Goal: Task Accomplishment & Management: Complete application form

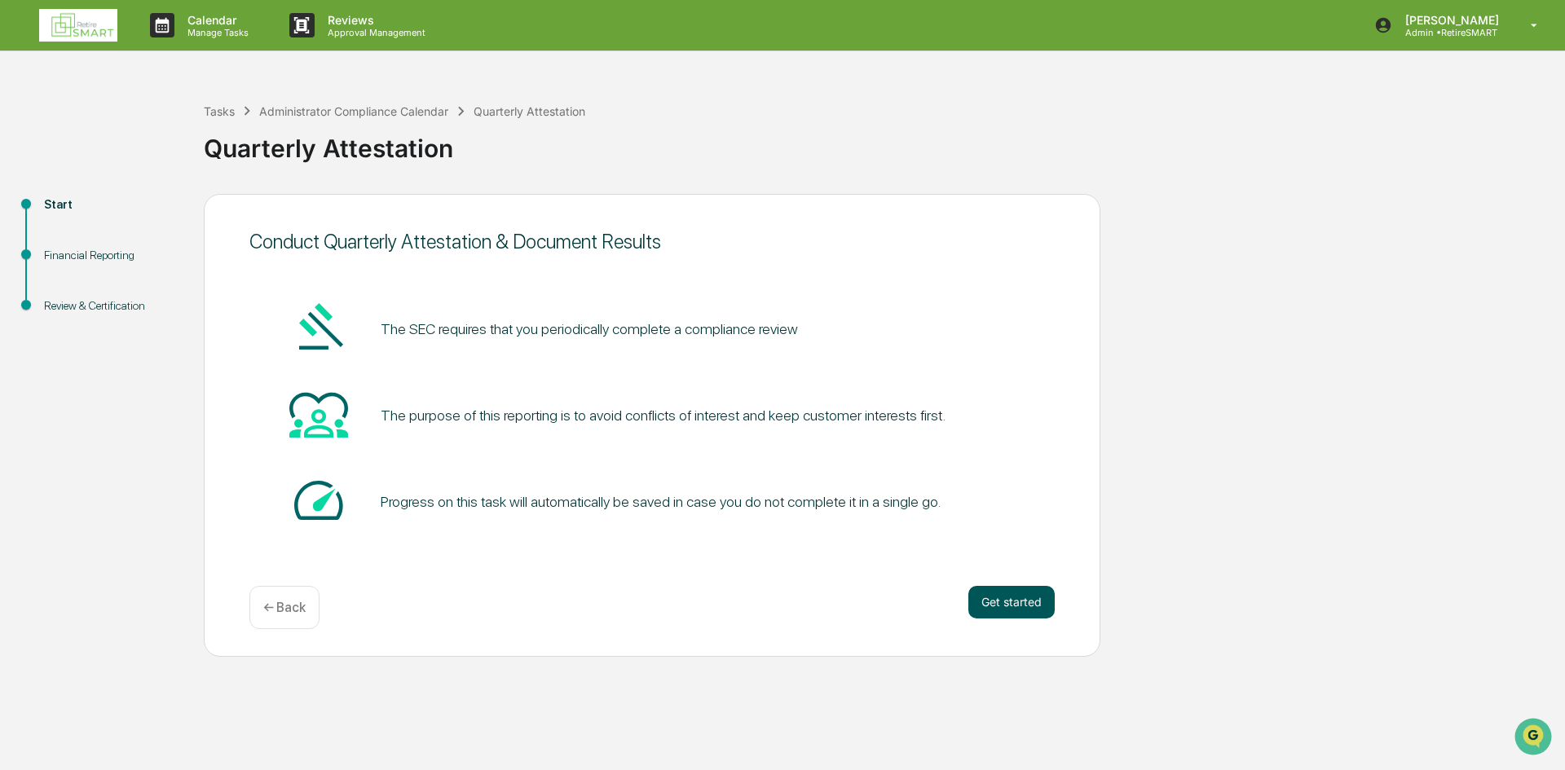
click at [985, 601] on button "Get started" at bounding box center [1011, 602] width 86 height 33
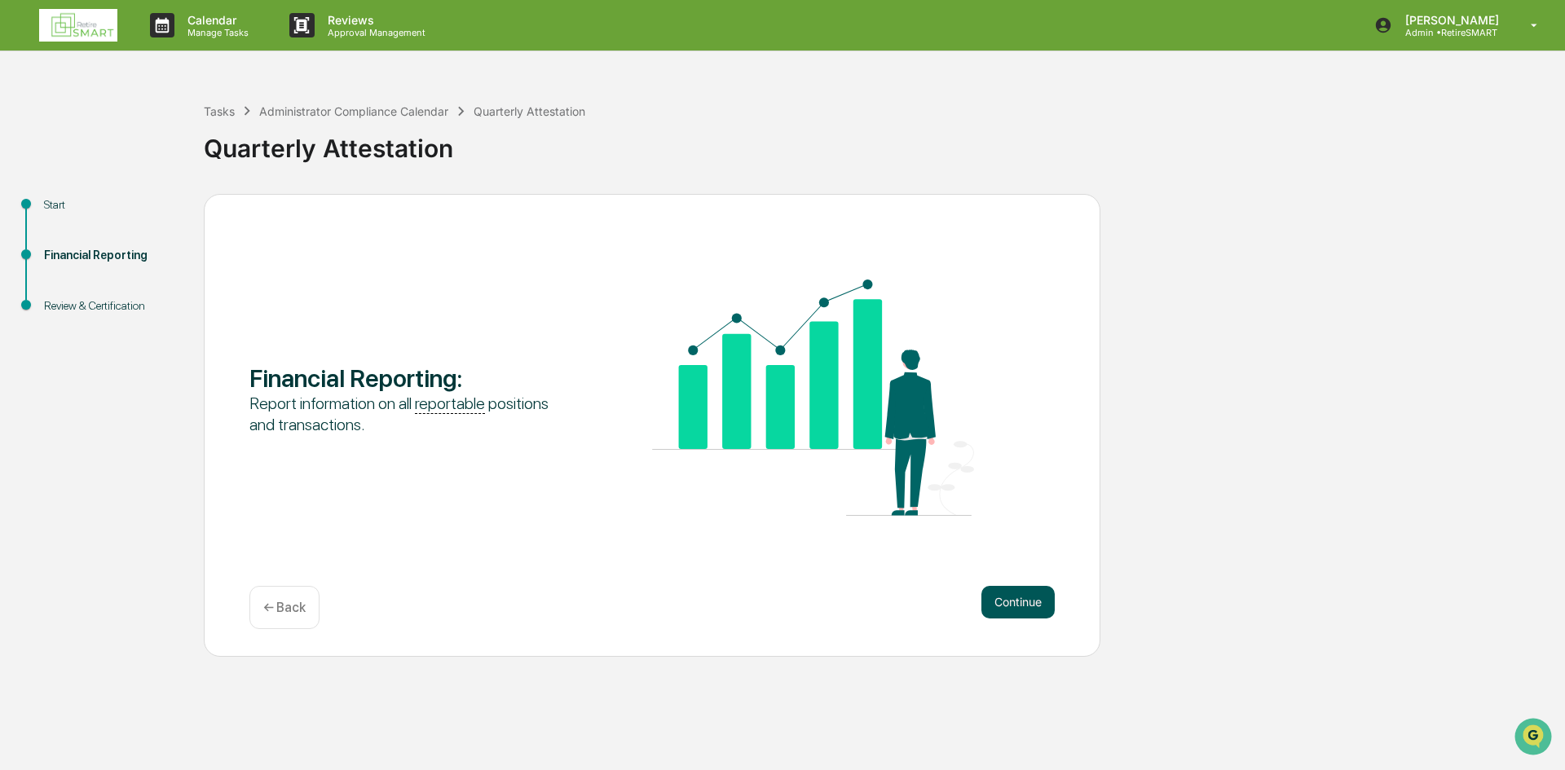
click at [1008, 601] on button "Continue" at bounding box center [1017, 602] width 73 height 33
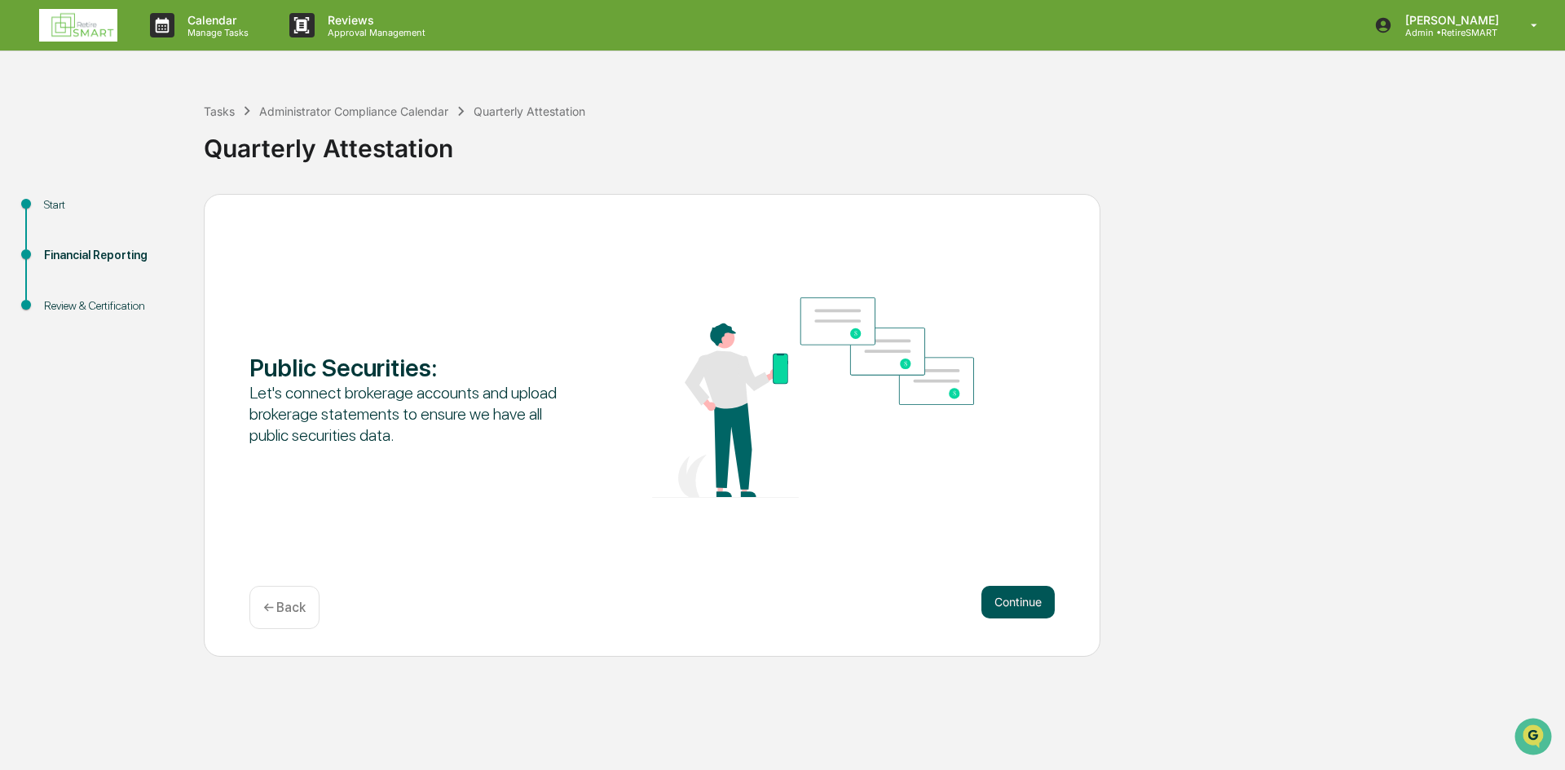
click at [994, 601] on button "Continue" at bounding box center [1017, 602] width 73 height 33
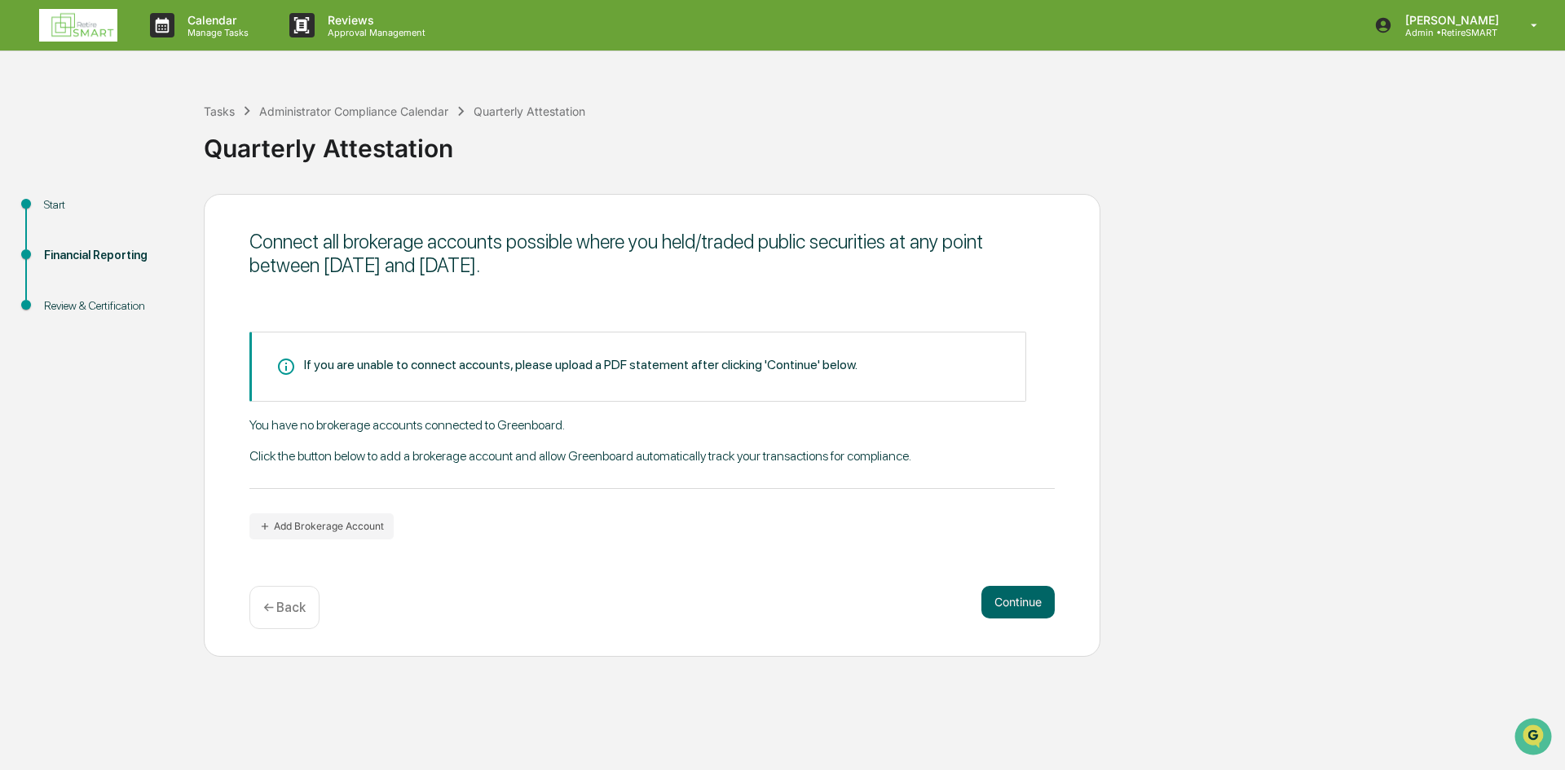
click at [437, 381] on div "If you are unable to connect accounts, please upload a PDF statement after clic…" at bounding box center [637, 367] width 777 height 70
click at [363, 525] on button "Add Brokerage Account" at bounding box center [321, 526] width 144 height 26
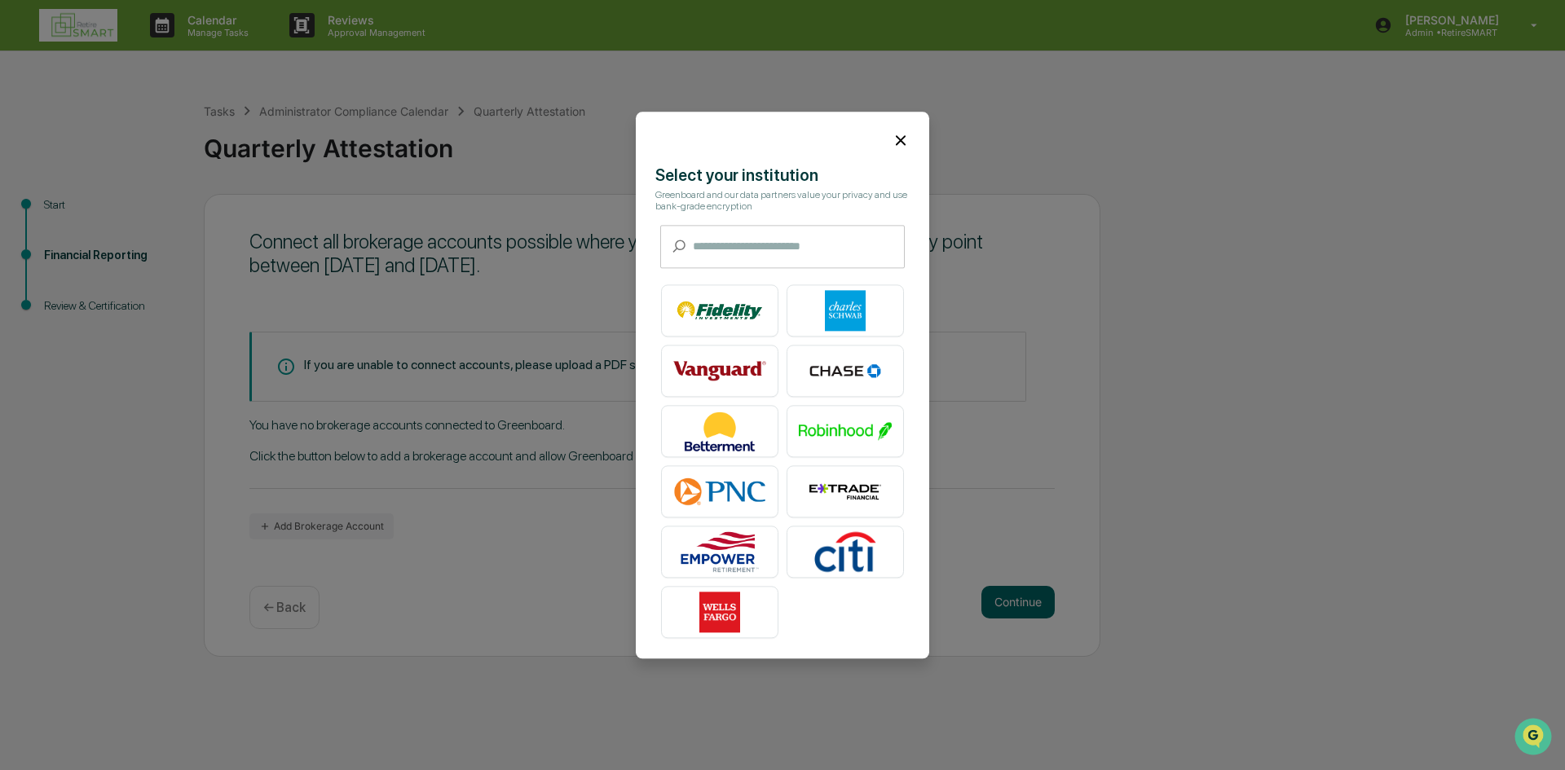
click at [896, 140] on icon at bounding box center [901, 140] width 10 height 10
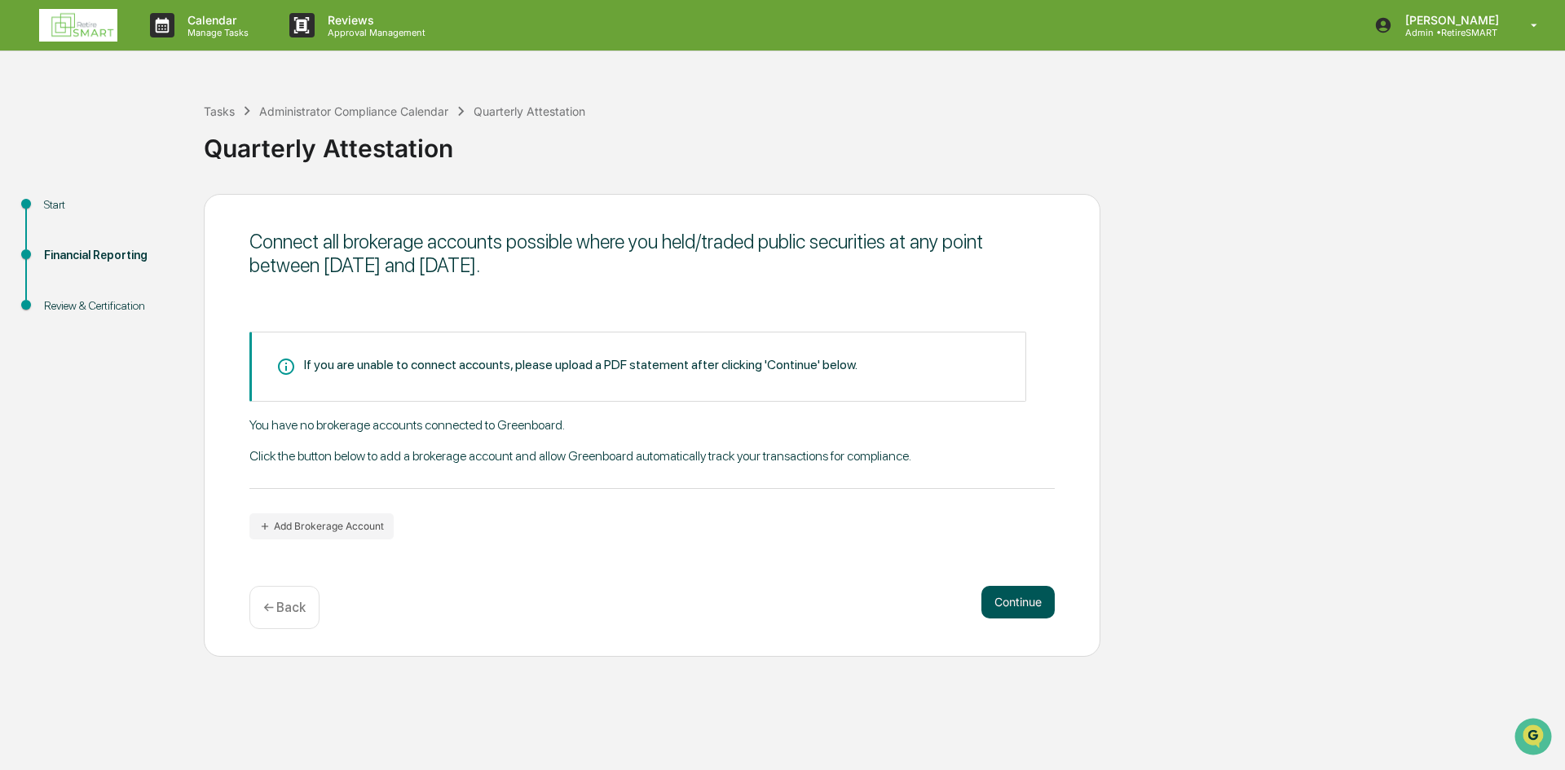
click at [995, 597] on button "Continue" at bounding box center [1017, 602] width 73 height 33
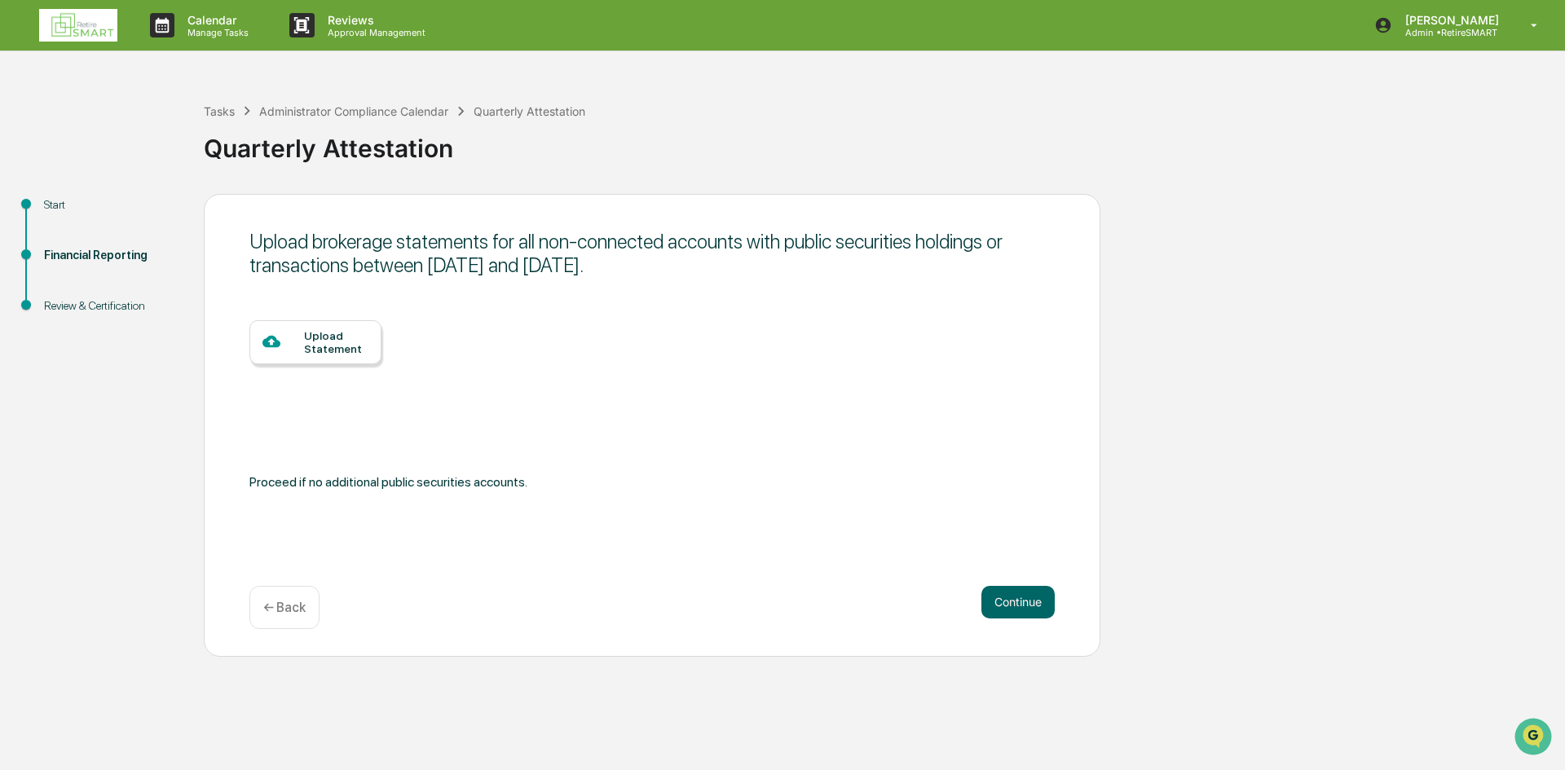
click at [306, 335] on div "Upload Statement" at bounding box center [336, 342] width 64 height 26
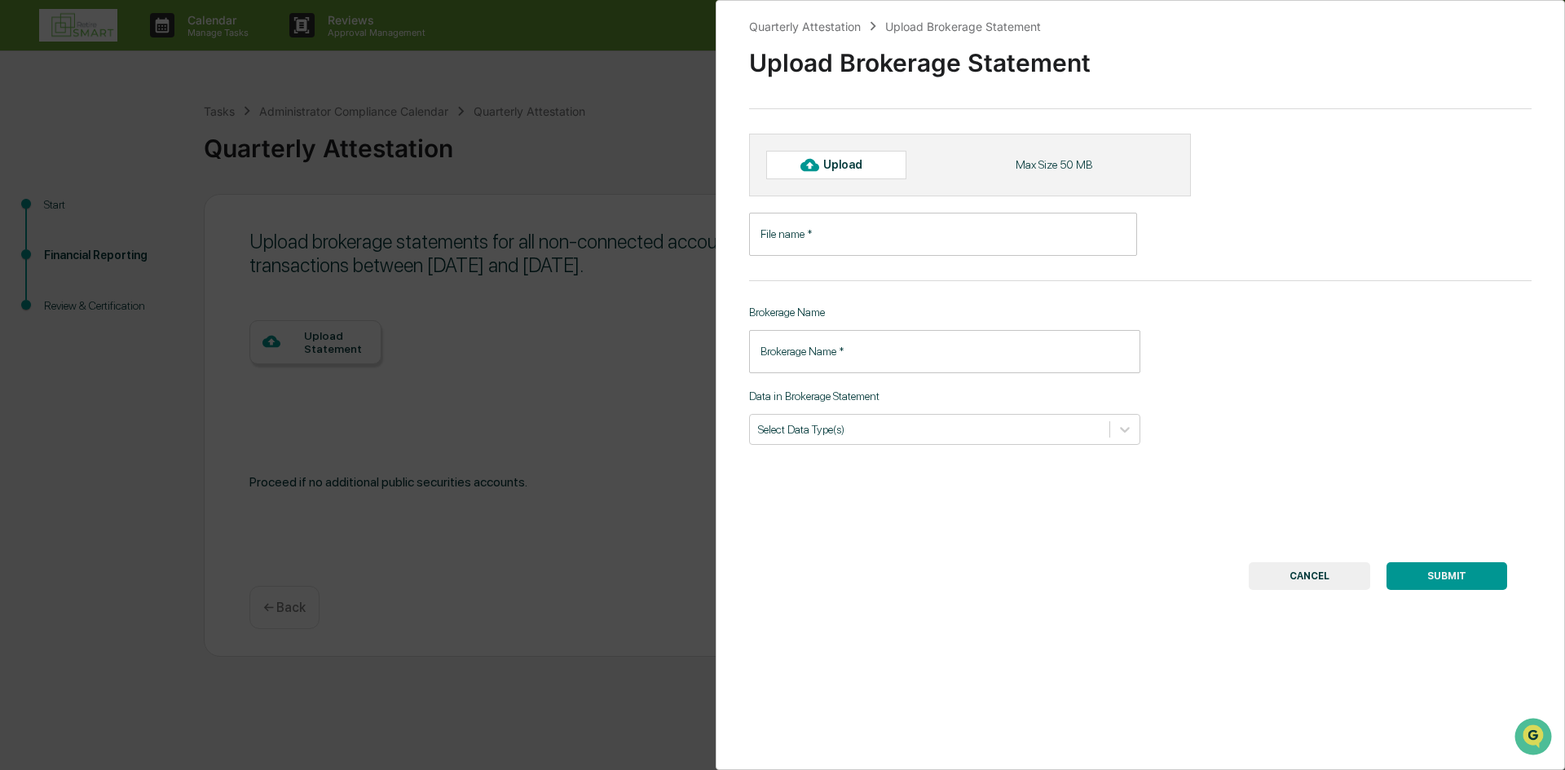
click at [826, 162] on div "Upload" at bounding box center [849, 164] width 53 height 13
click at [795, 164] on div "Upload" at bounding box center [836, 165] width 140 height 28
type input "***"
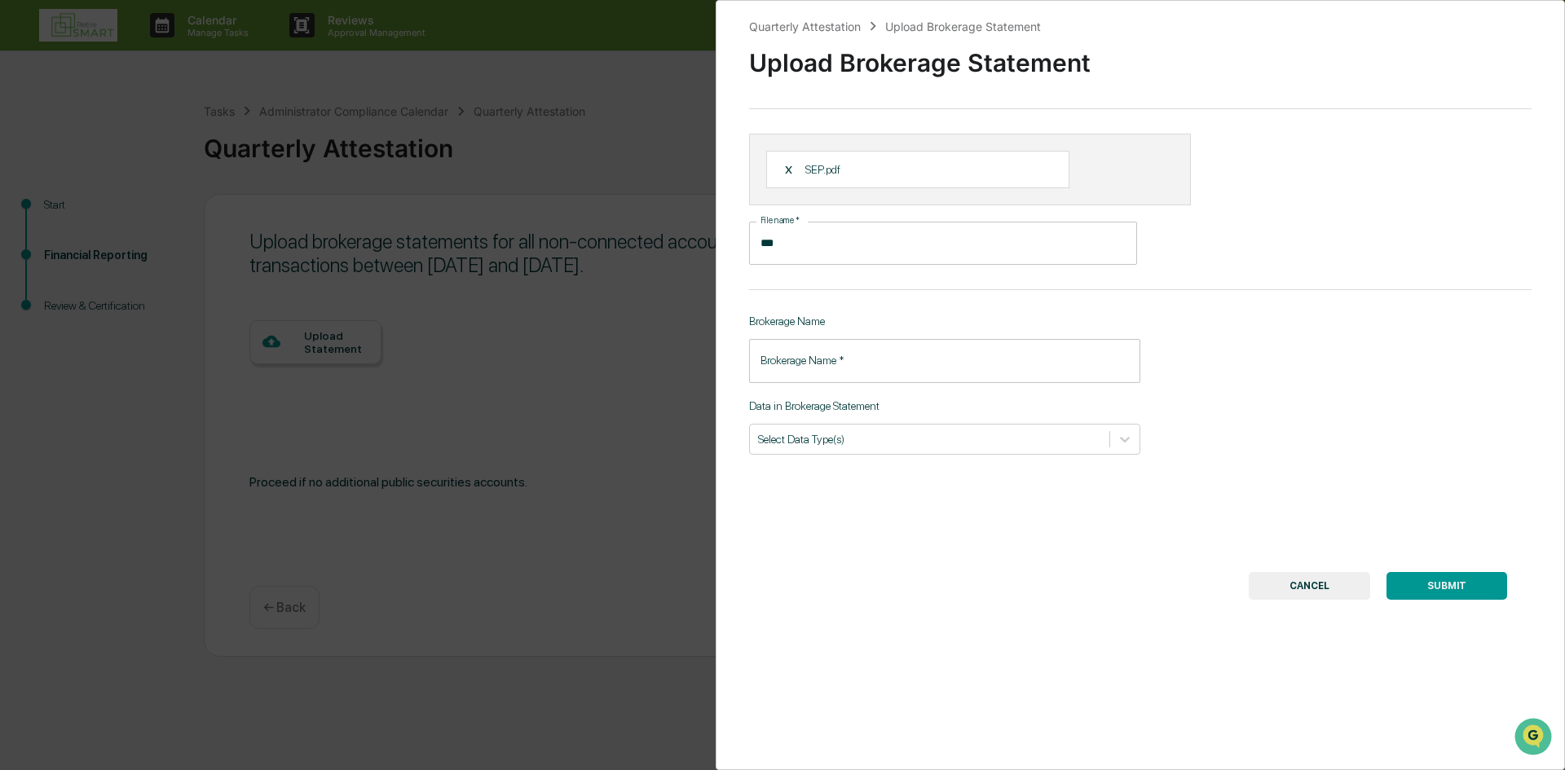
click at [778, 344] on div "Brokerage Name   * Brokerage Name   *" at bounding box center [944, 360] width 391 height 43
type input "**********"
click at [945, 518] on div "**********" at bounding box center [1140, 385] width 849 height 770
click at [1112, 440] on div at bounding box center [1124, 439] width 29 height 29
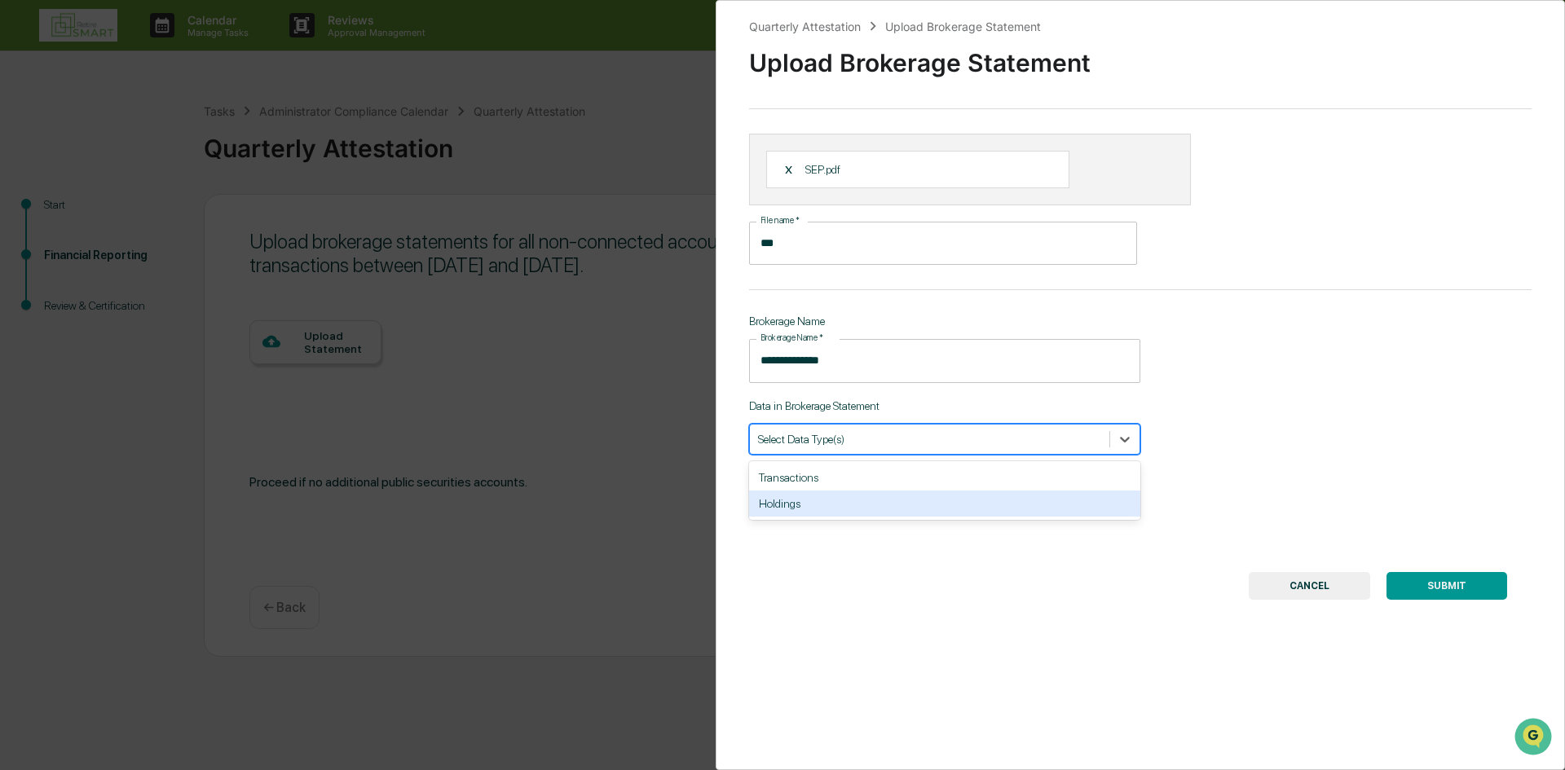
click at [1073, 500] on div "Holdings" at bounding box center [944, 504] width 391 height 26
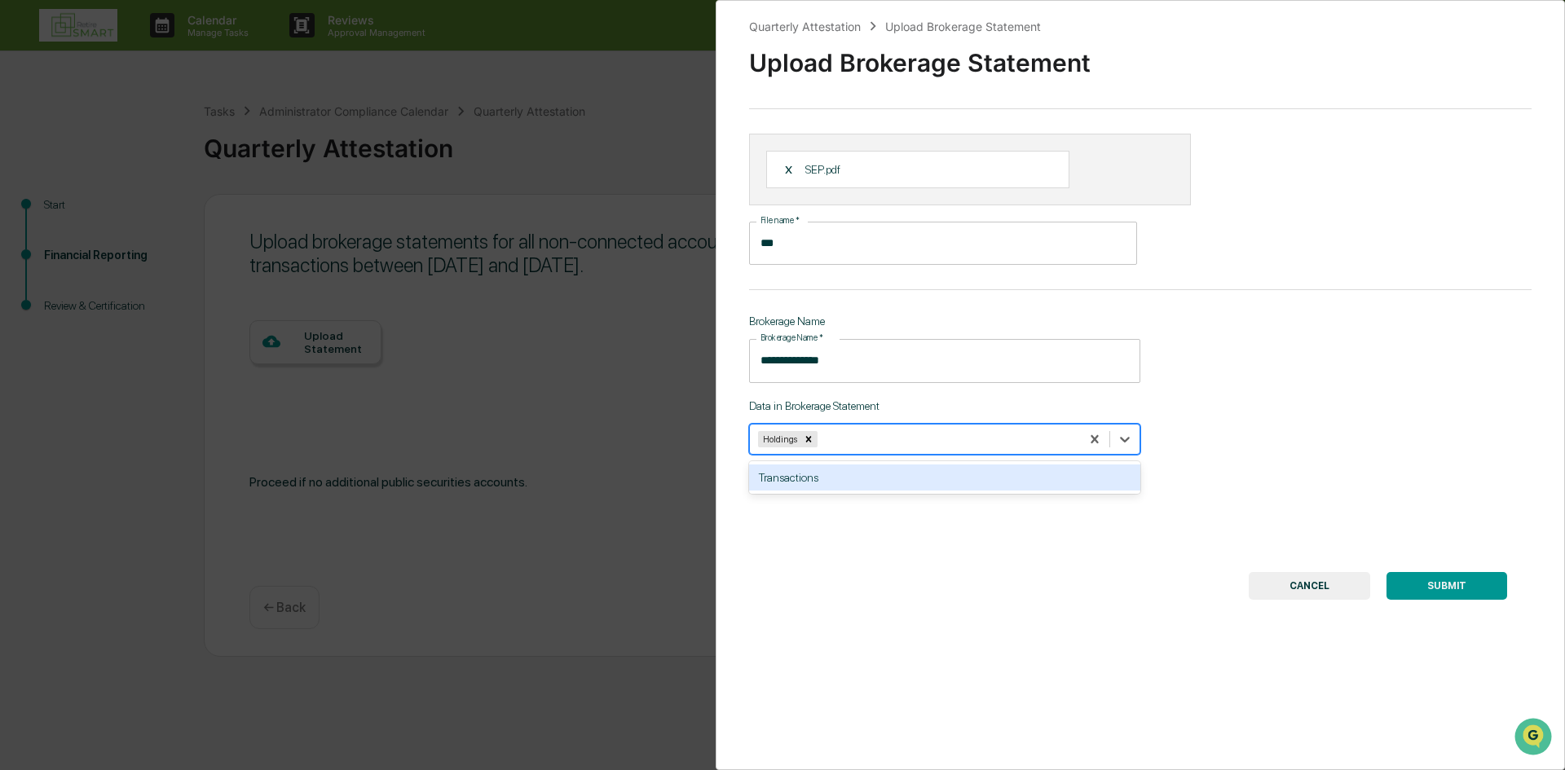
click at [1429, 590] on button "SUBMIT" at bounding box center [1446, 586] width 121 height 28
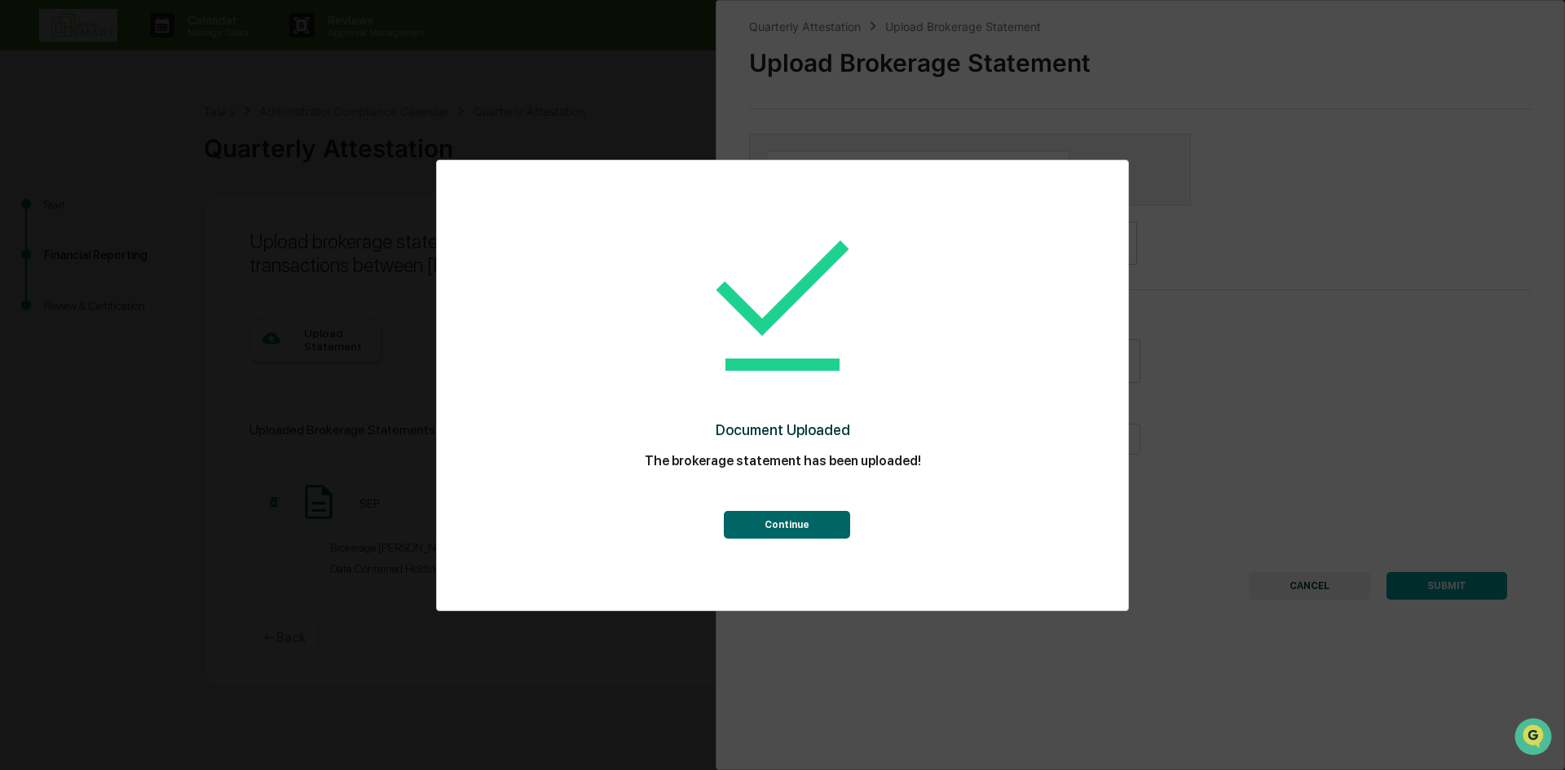
click at [795, 513] on button "Continue" at bounding box center [787, 525] width 126 height 28
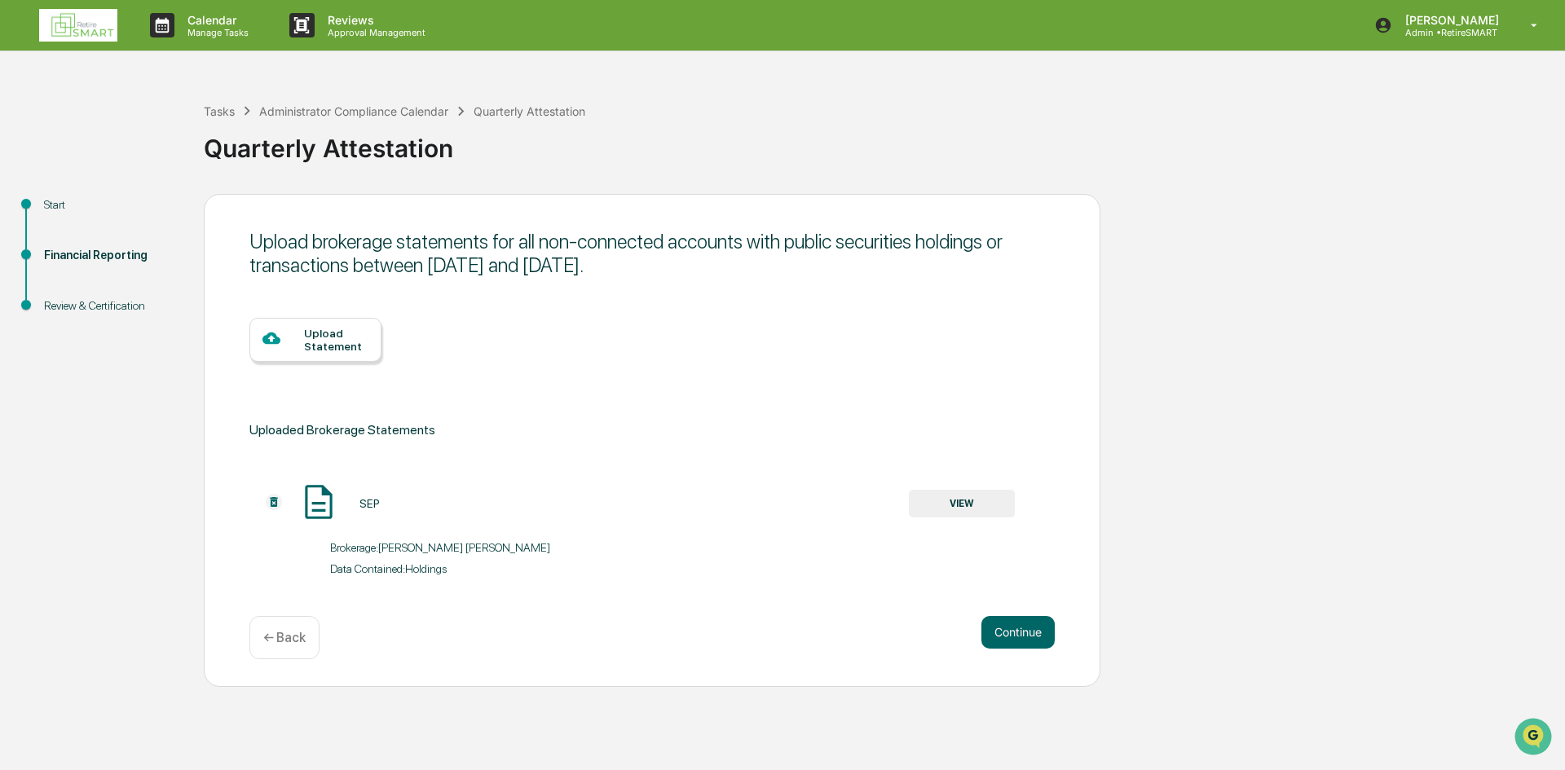
click at [324, 337] on div "Upload Statement" at bounding box center [336, 340] width 64 height 26
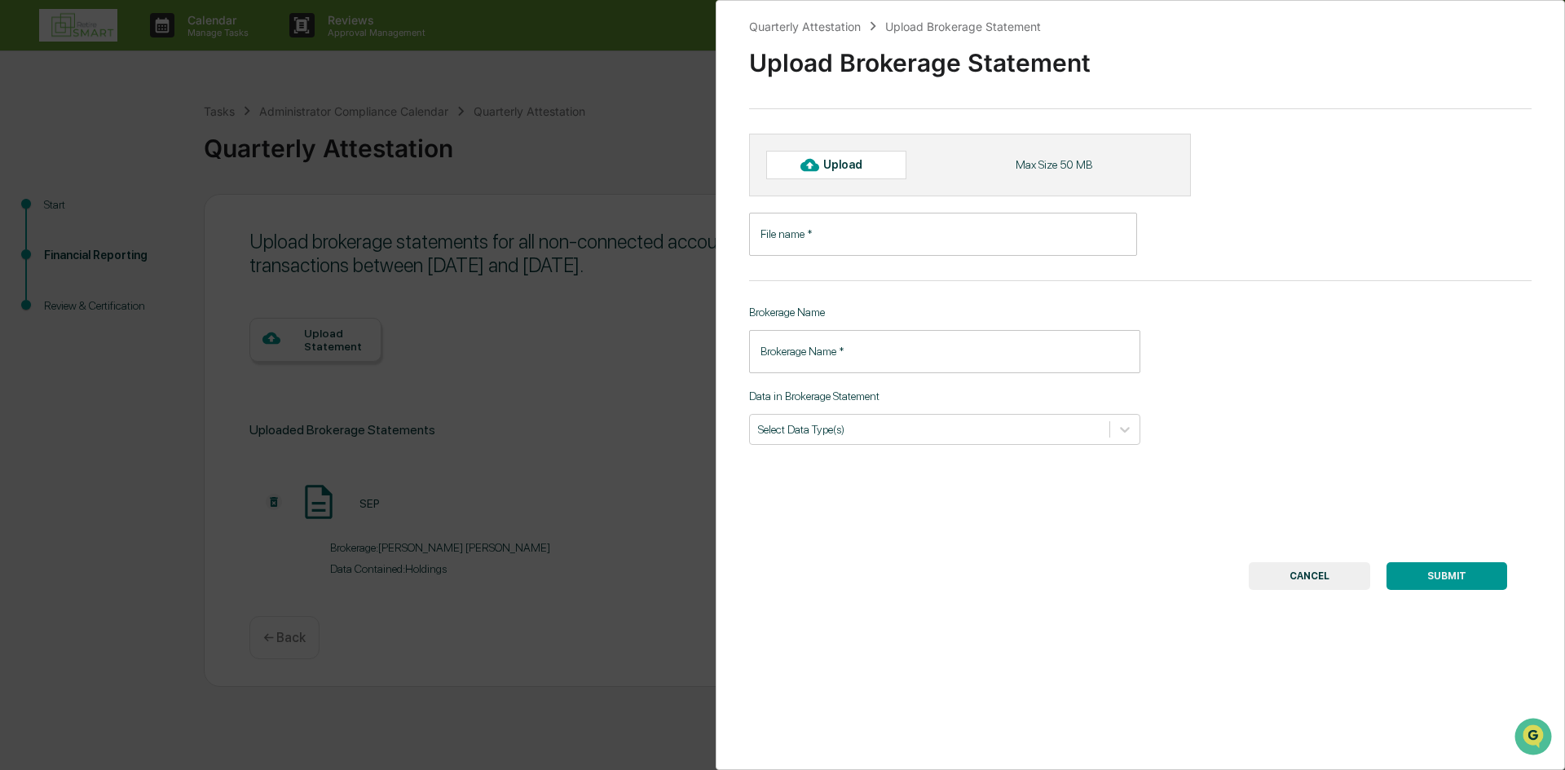
click at [848, 170] on div "Upload" at bounding box center [849, 164] width 53 height 13
type input "*********"
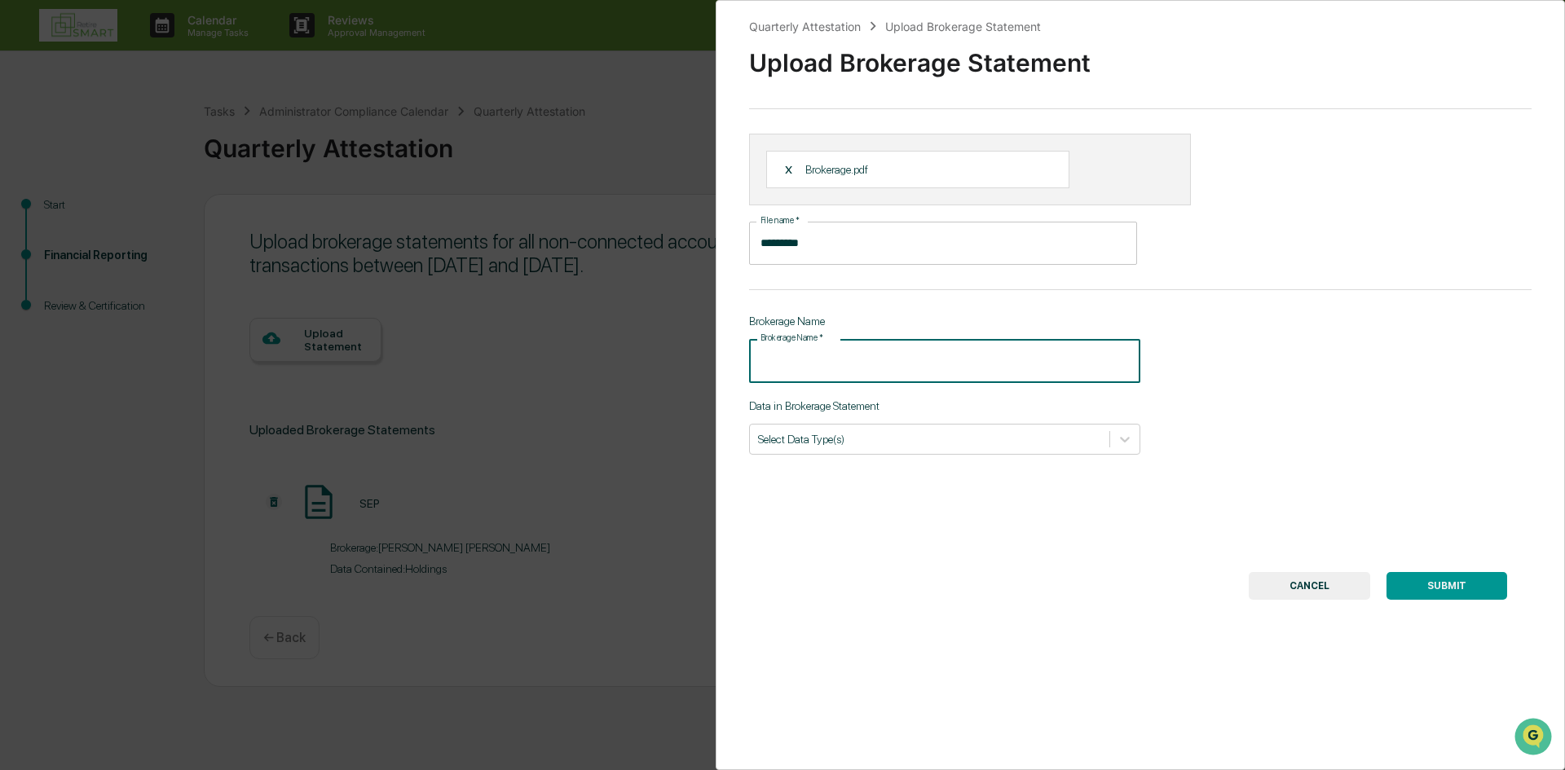
click at [890, 372] on input "Brokerage Name   *" at bounding box center [944, 360] width 391 height 43
type input "**********"
click at [925, 454] on div "Select Data Type(s)" at bounding box center [944, 439] width 391 height 31
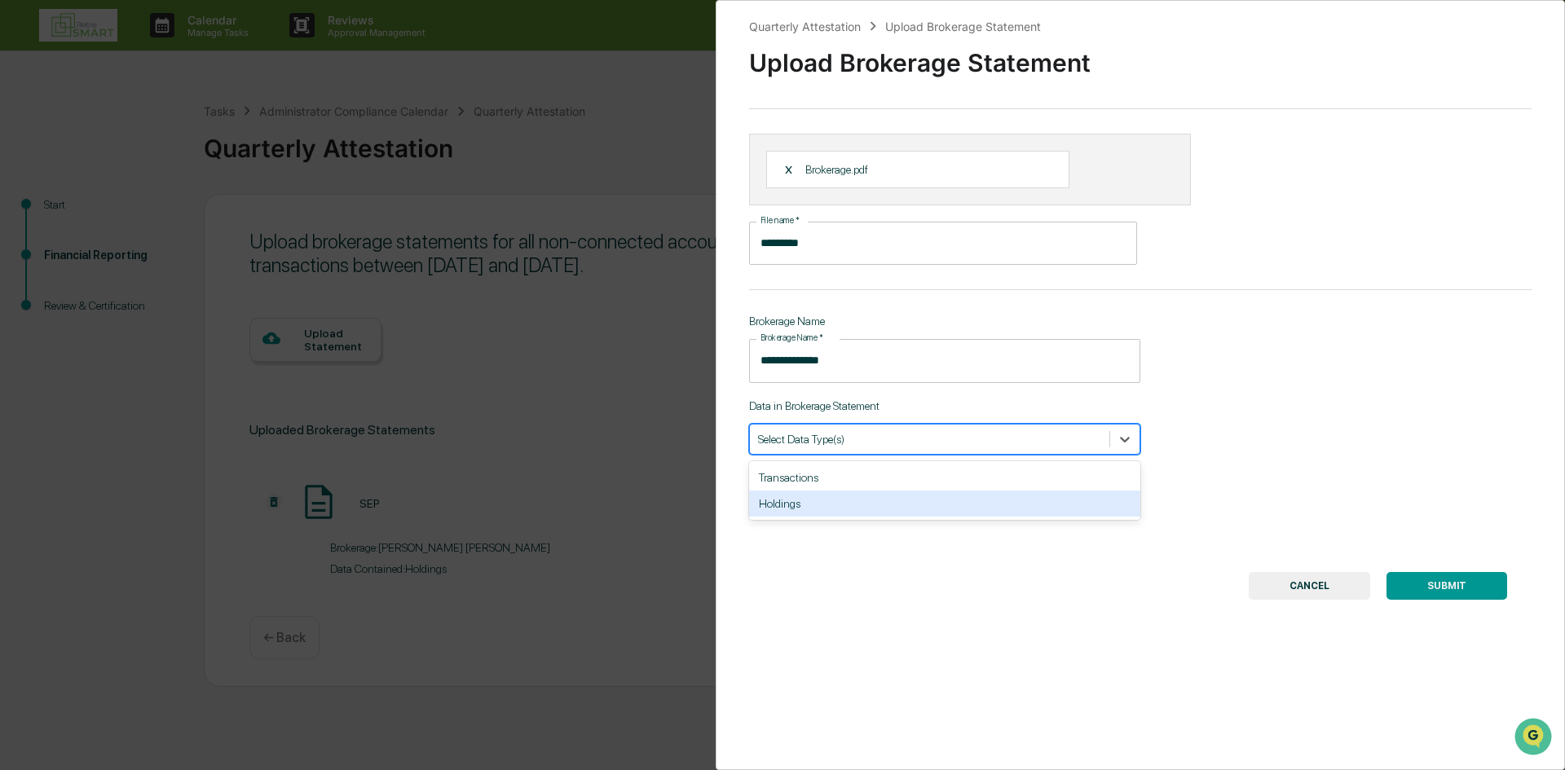
click at [904, 504] on div "Holdings" at bounding box center [944, 504] width 391 height 26
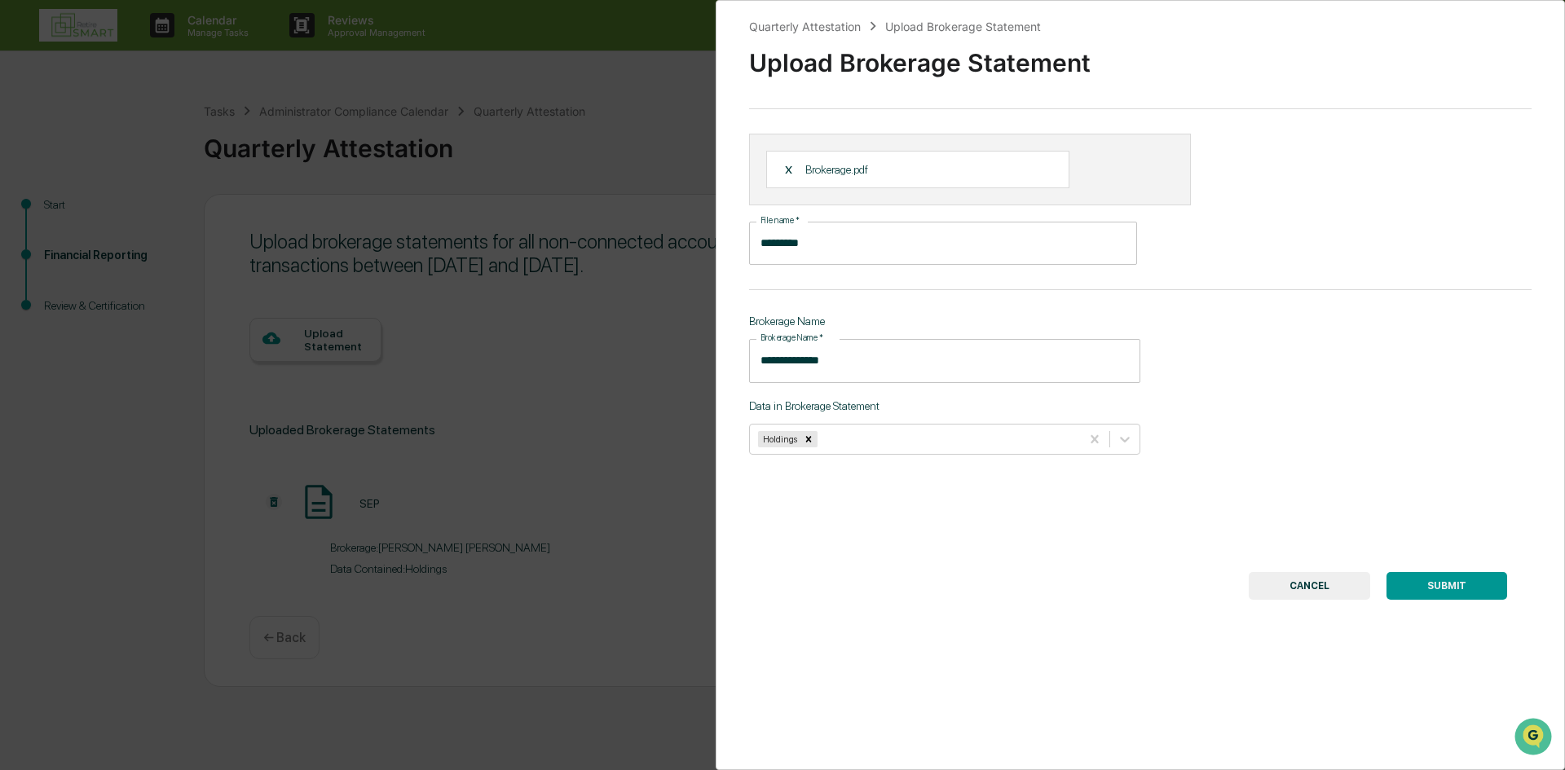
click at [1450, 581] on button "SUBMIT" at bounding box center [1446, 586] width 121 height 28
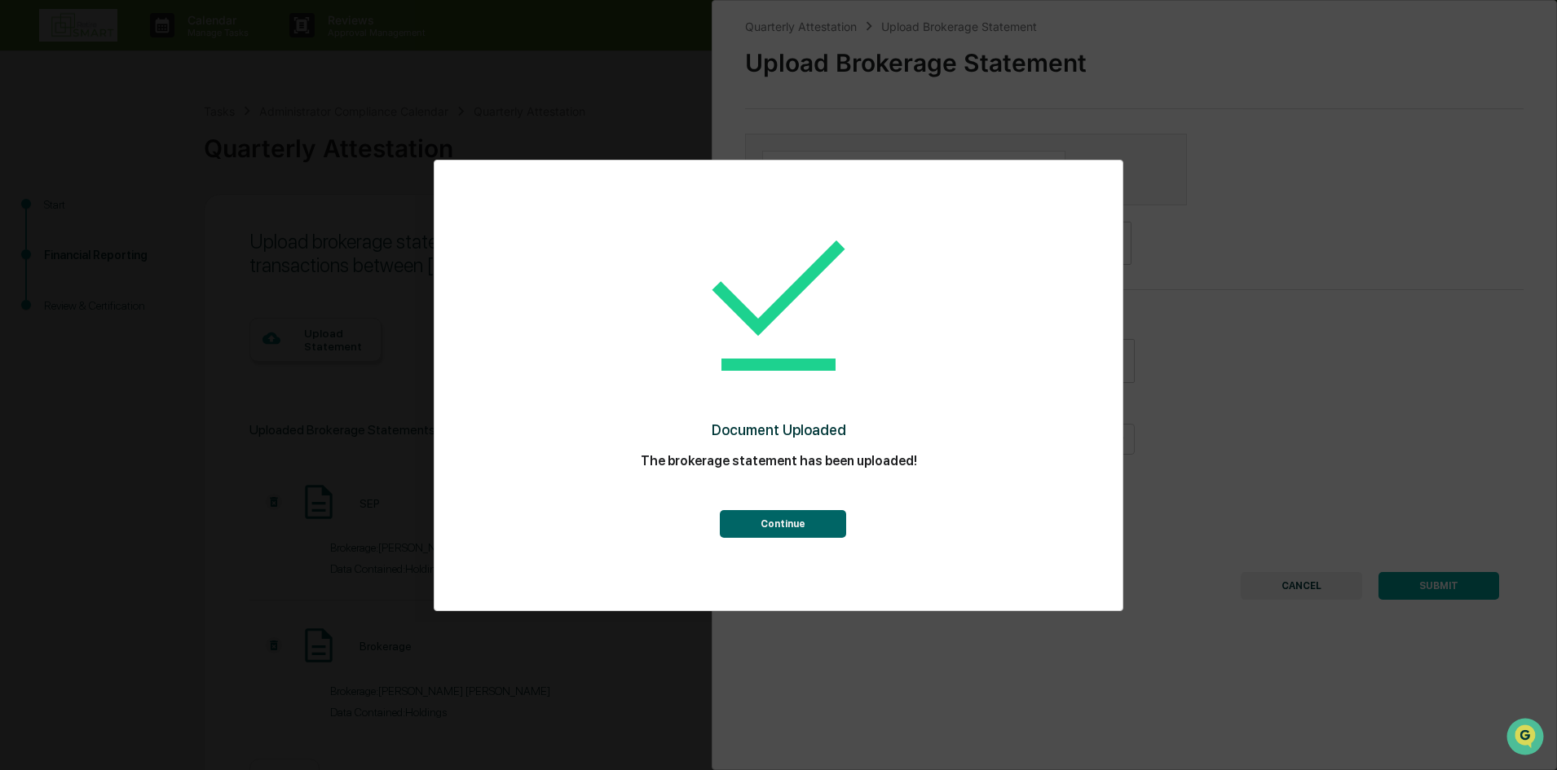
click at [759, 515] on button "Continue" at bounding box center [783, 524] width 126 height 28
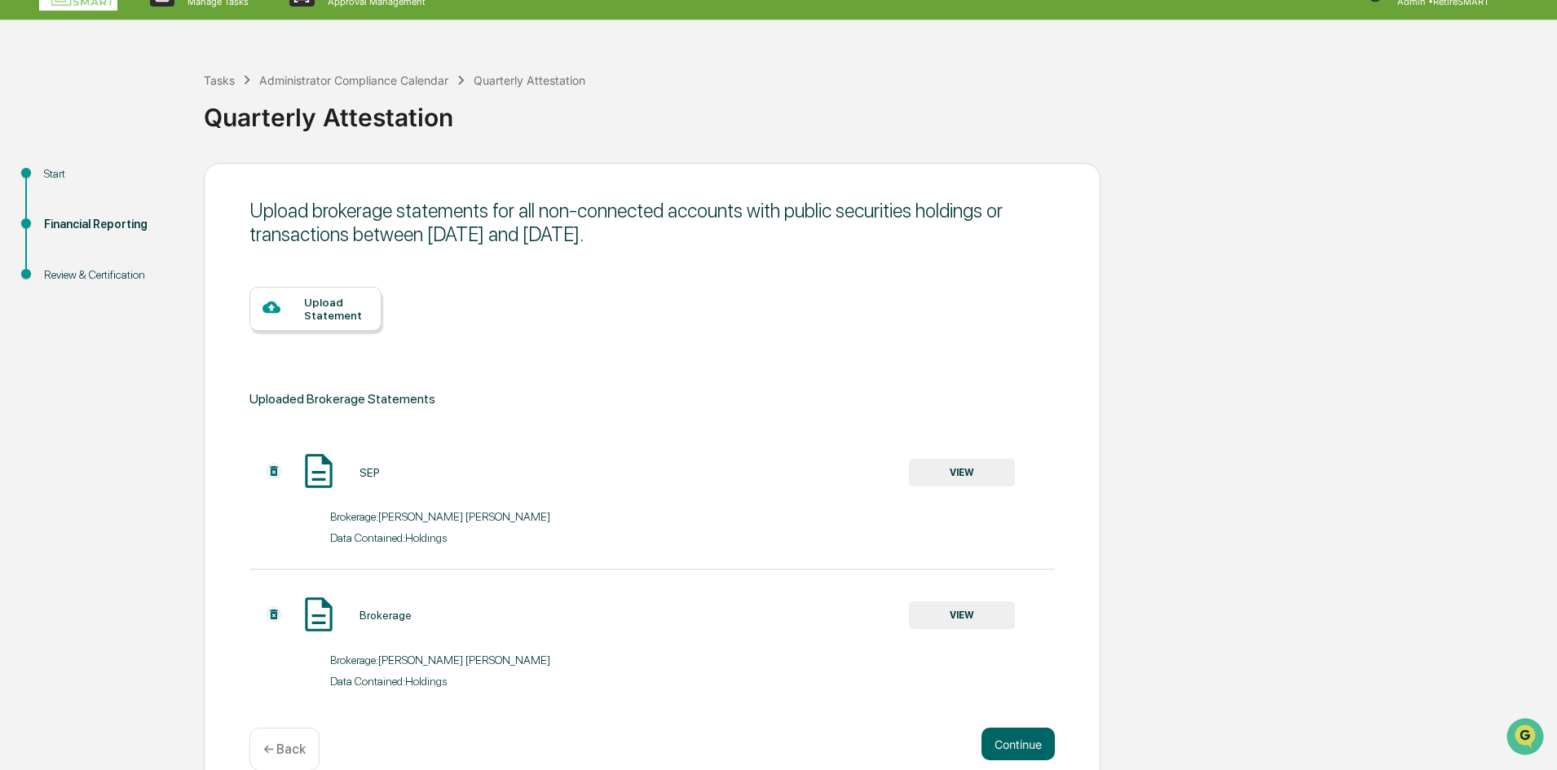
scroll to position [59, 0]
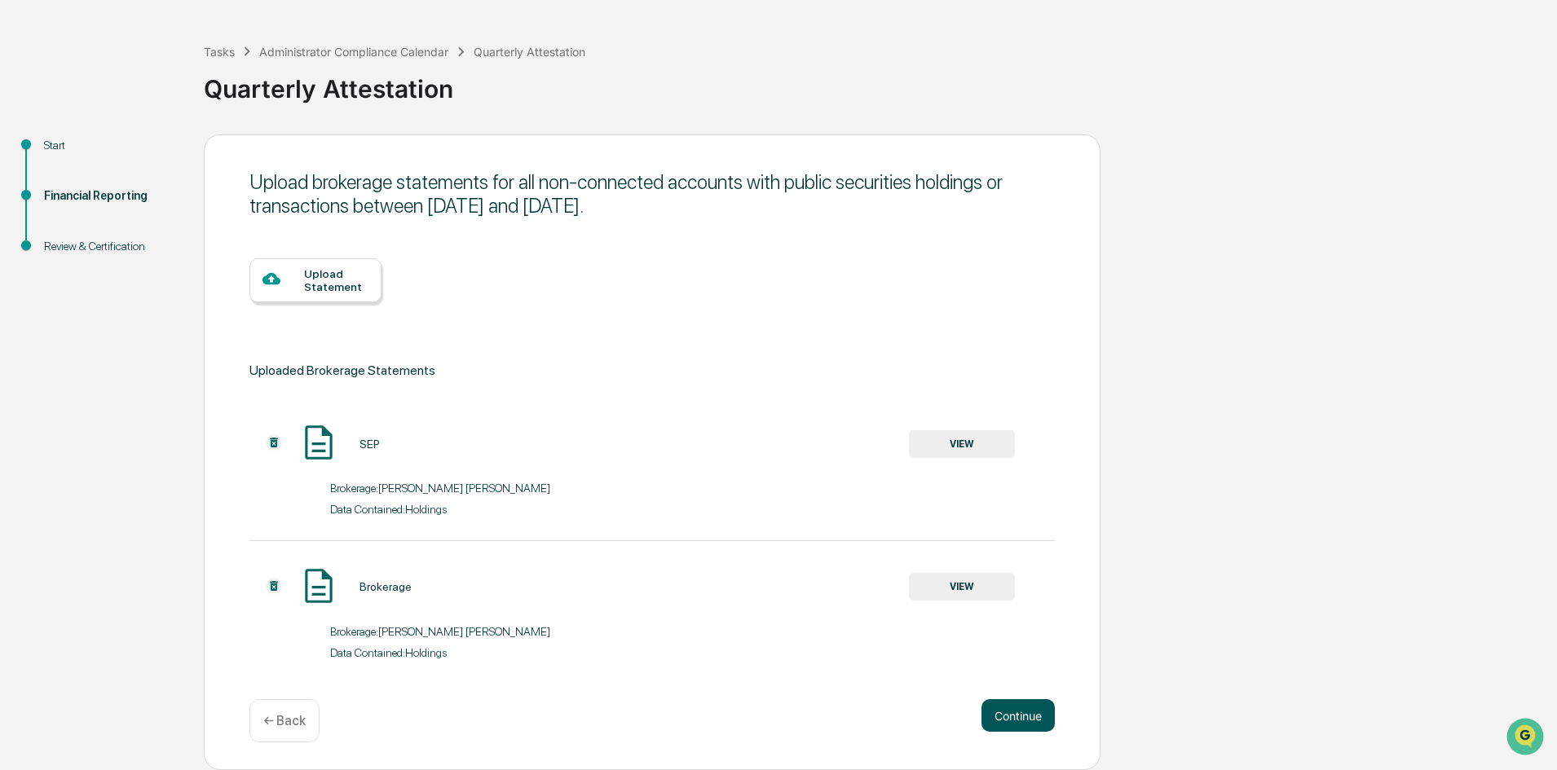
click at [1013, 716] on button "Continue" at bounding box center [1017, 715] width 73 height 33
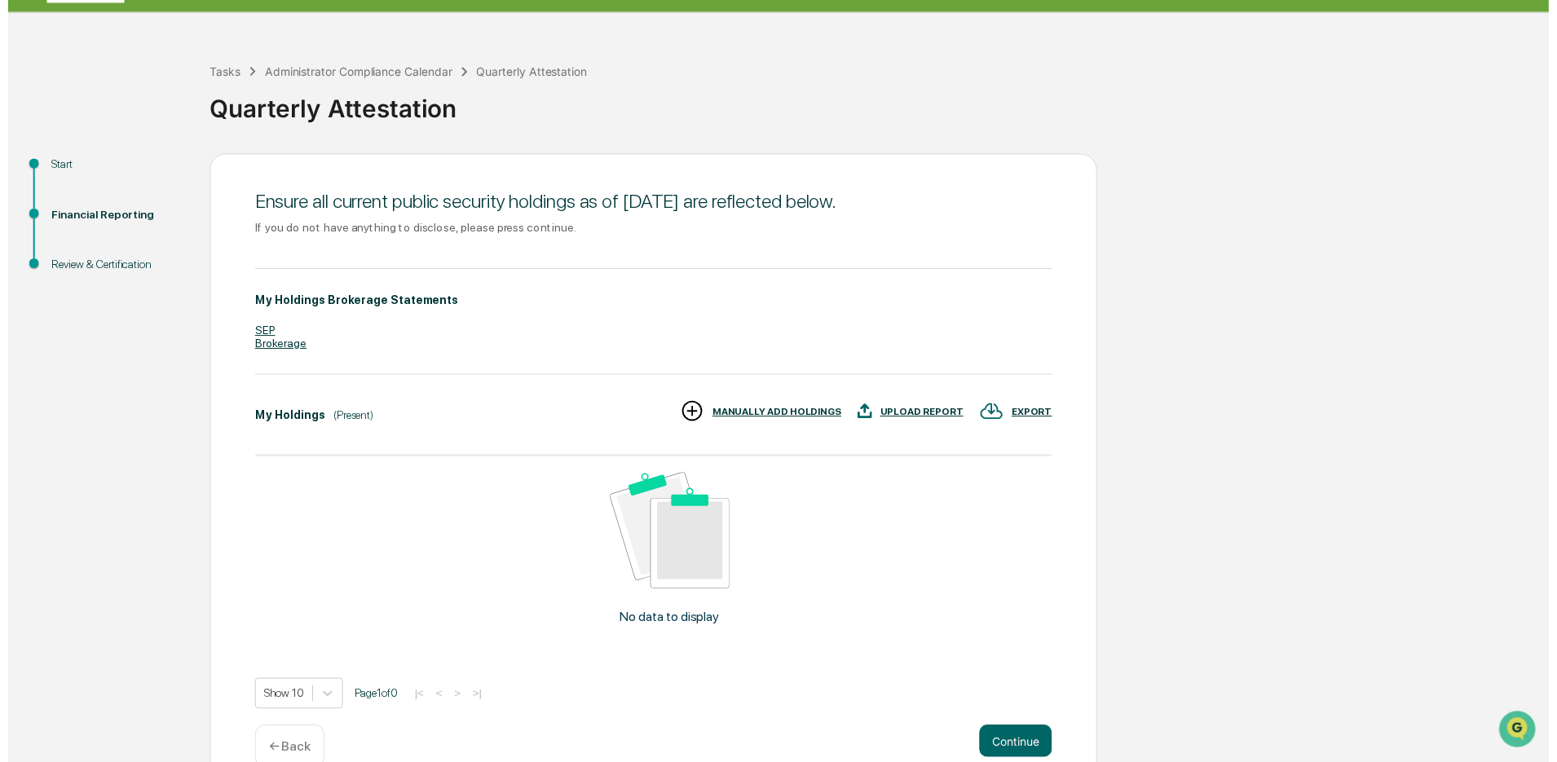
scroll to position [72, 0]
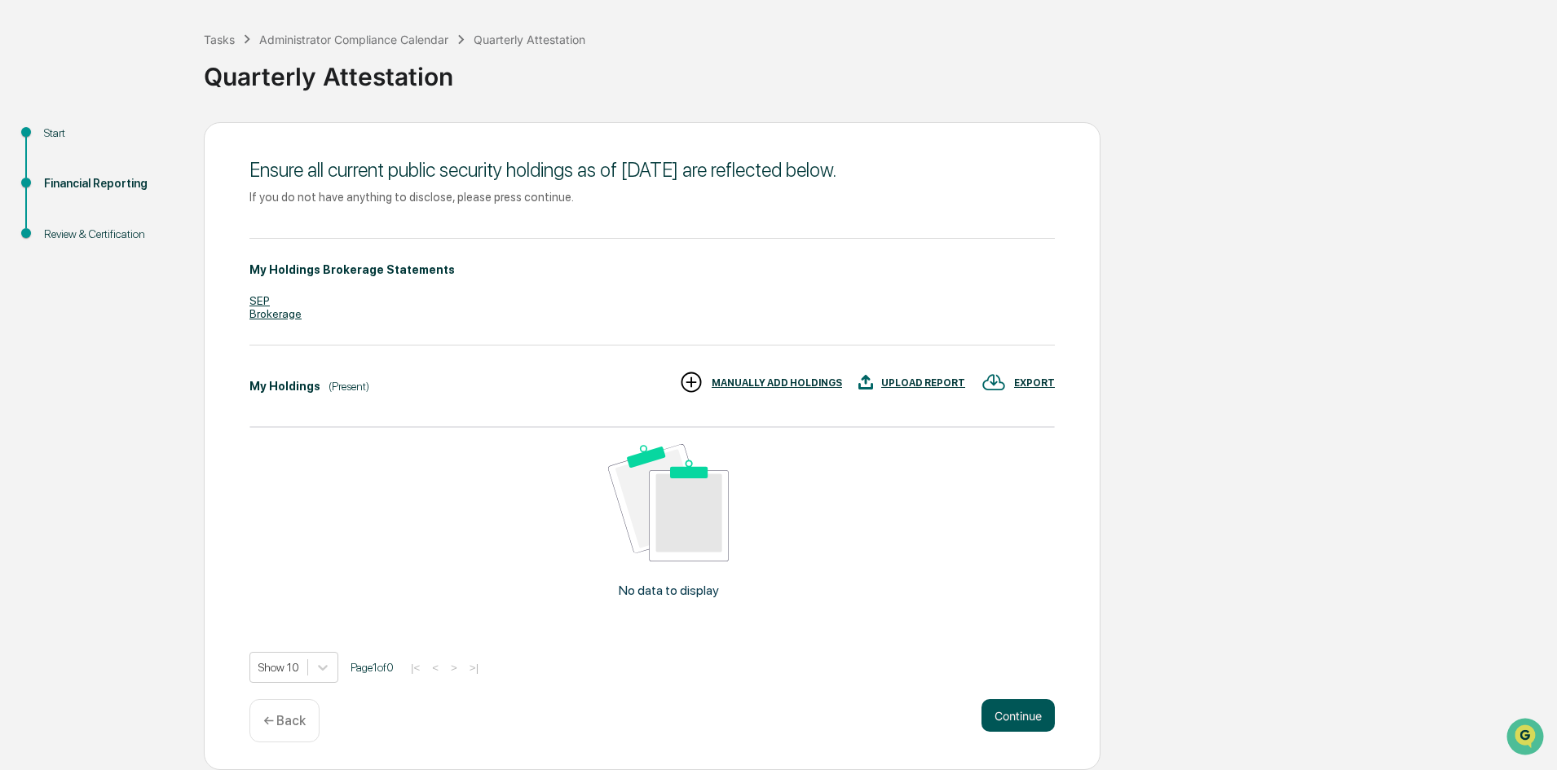
click at [1003, 711] on button "Continue" at bounding box center [1017, 715] width 73 height 33
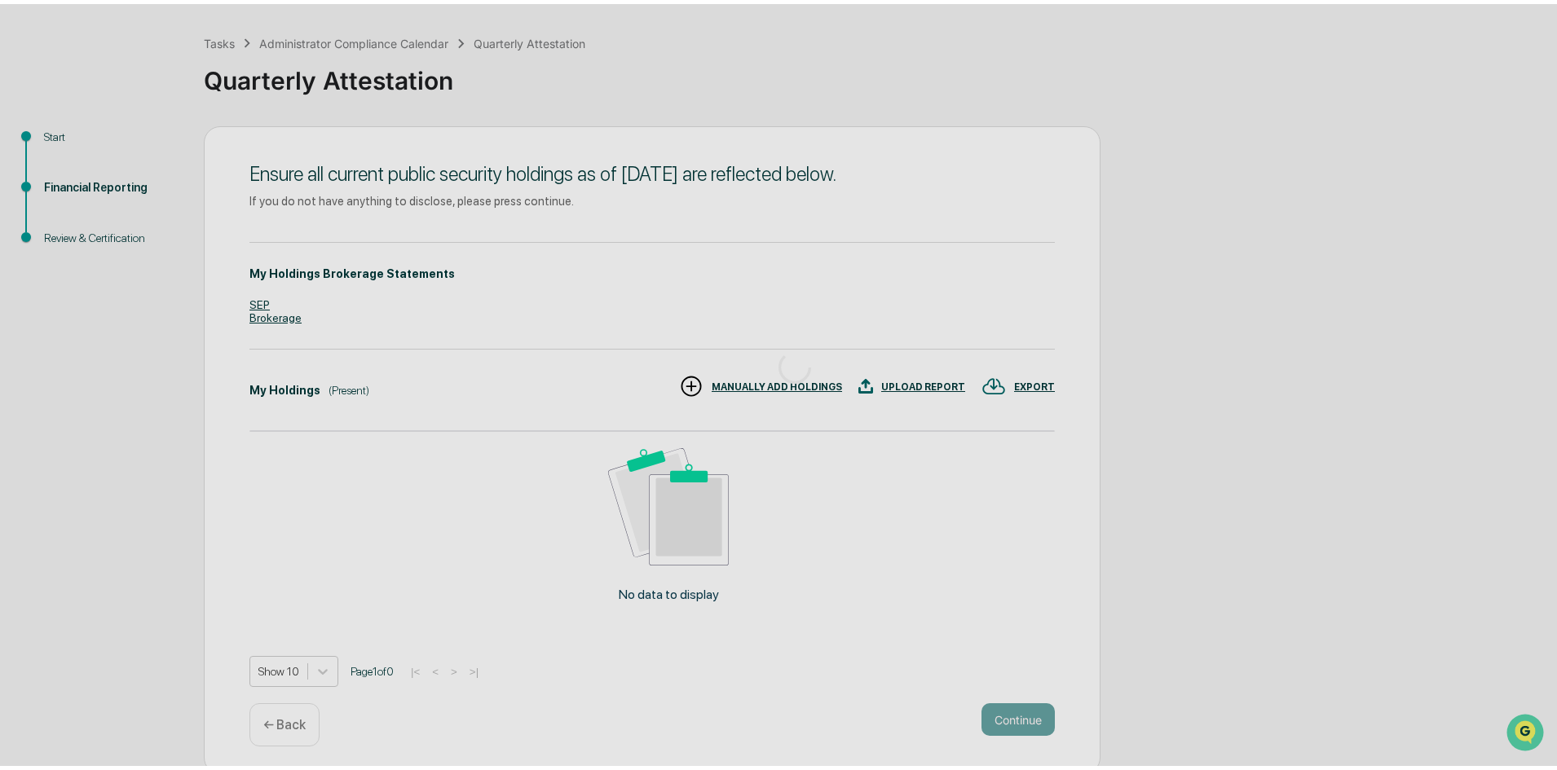
scroll to position [0, 0]
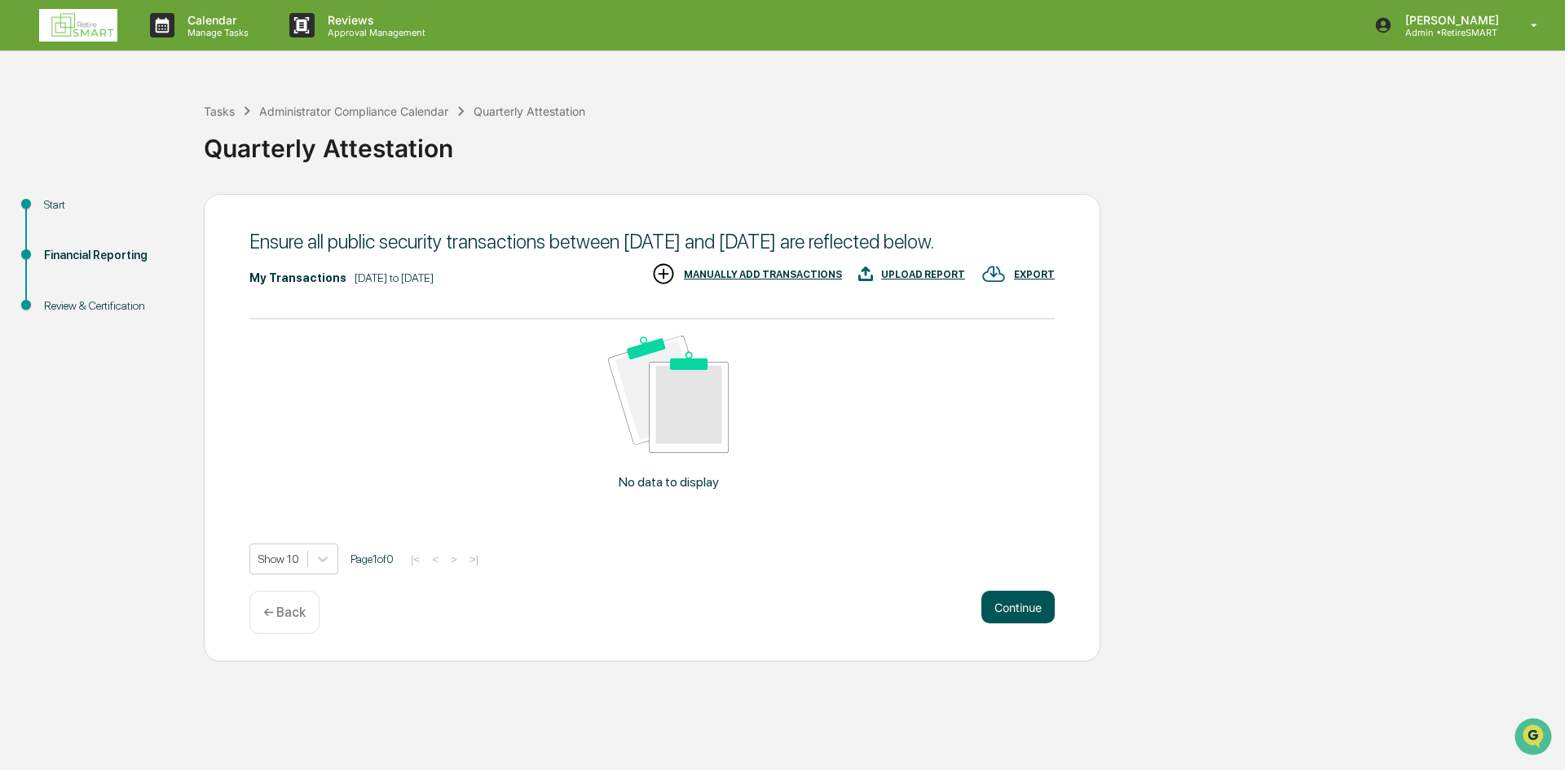
click at [1027, 623] on button "Continue" at bounding box center [1017, 607] width 73 height 33
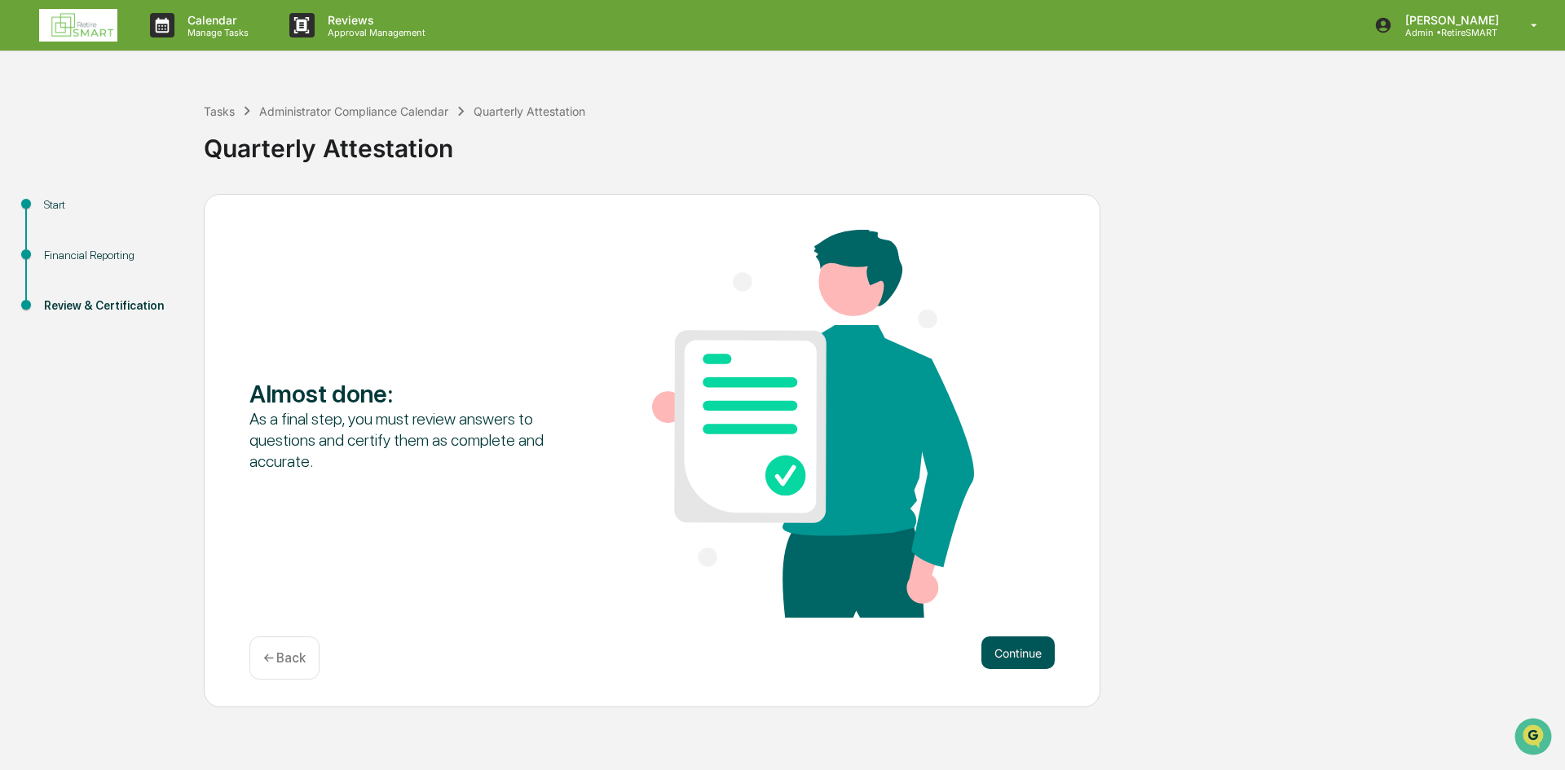
click at [1020, 662] on button "Continue" at bounding box center [1017, 652] width 73 height 33
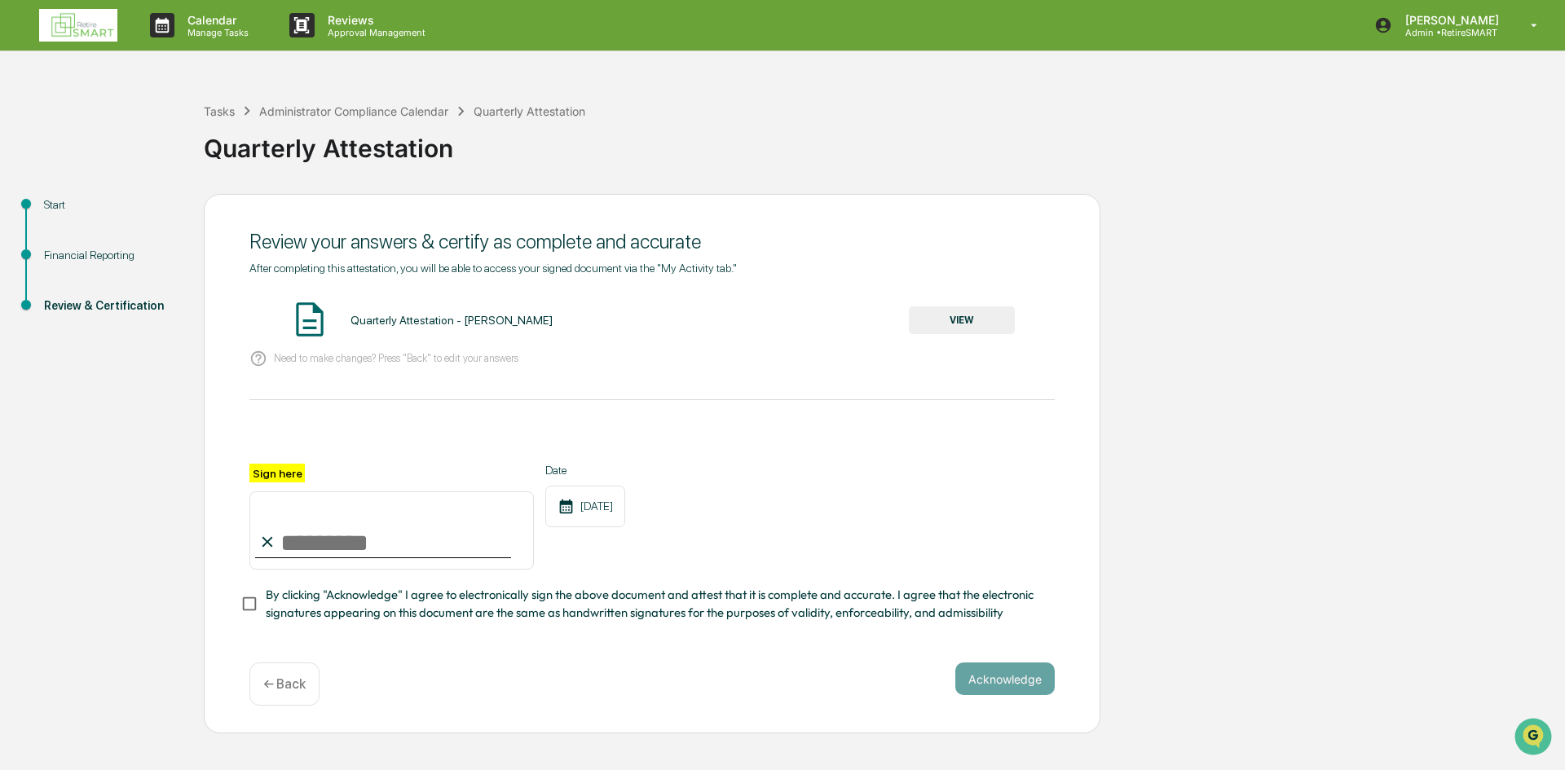
click at [341, 526] on input "Sign here" at bounding box center [391, 530] width 284 height 78
type input "**********"
click at [1023, 689] on button "Acknowledge" at bounding box center [1004, 679] width 99 height 33
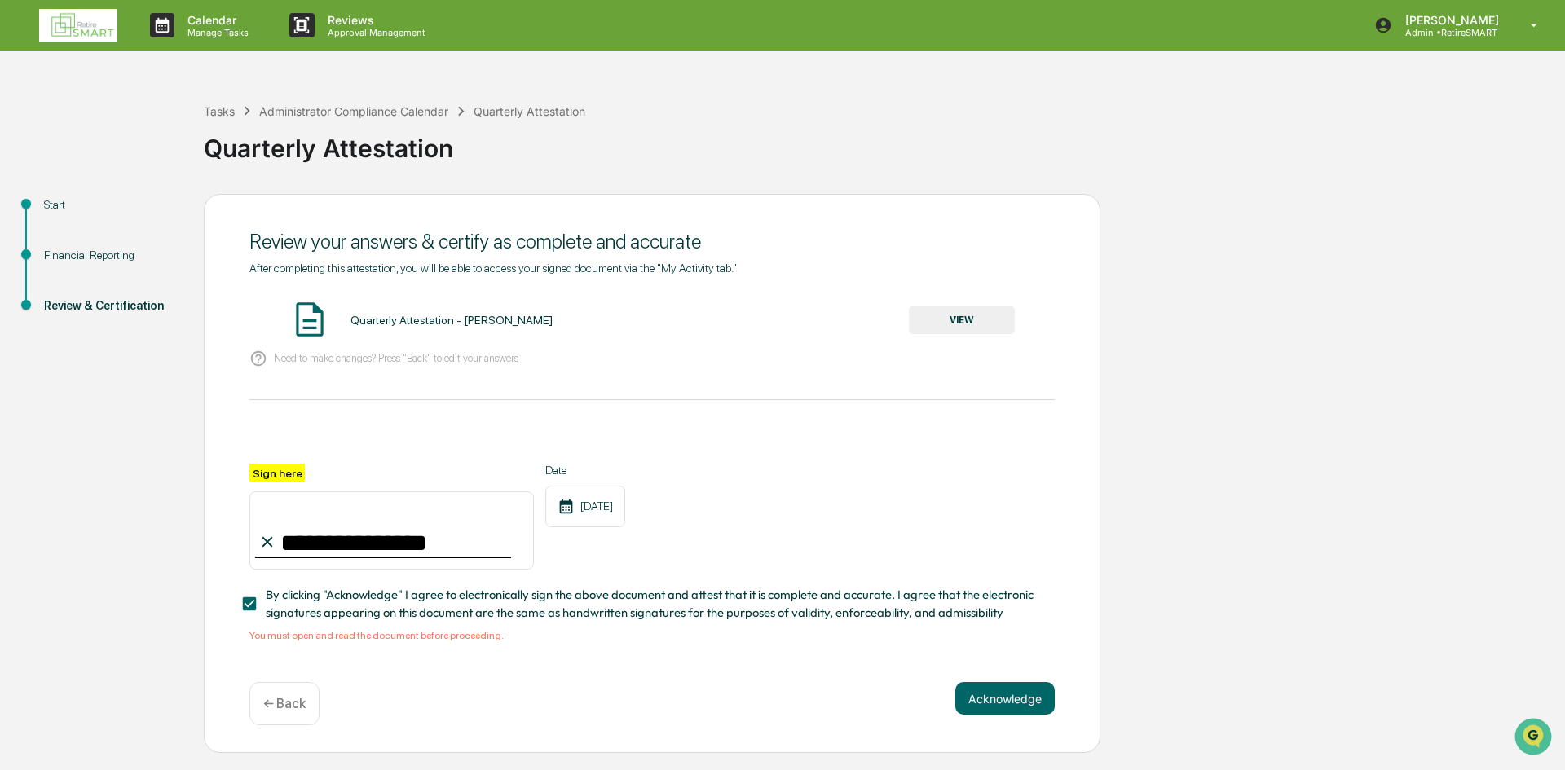
click at [602, 675] on div "**********" at bounding box center [652, 474] width 896 height 560
click at [416, 314] on div "Quarterly Attestation - [PERSON_NAME]" at bounding box center [451, 320] width 202 height 13
click at [949, 312] on button "VIEW" at bounding box center [962, 320] width 106 height 28
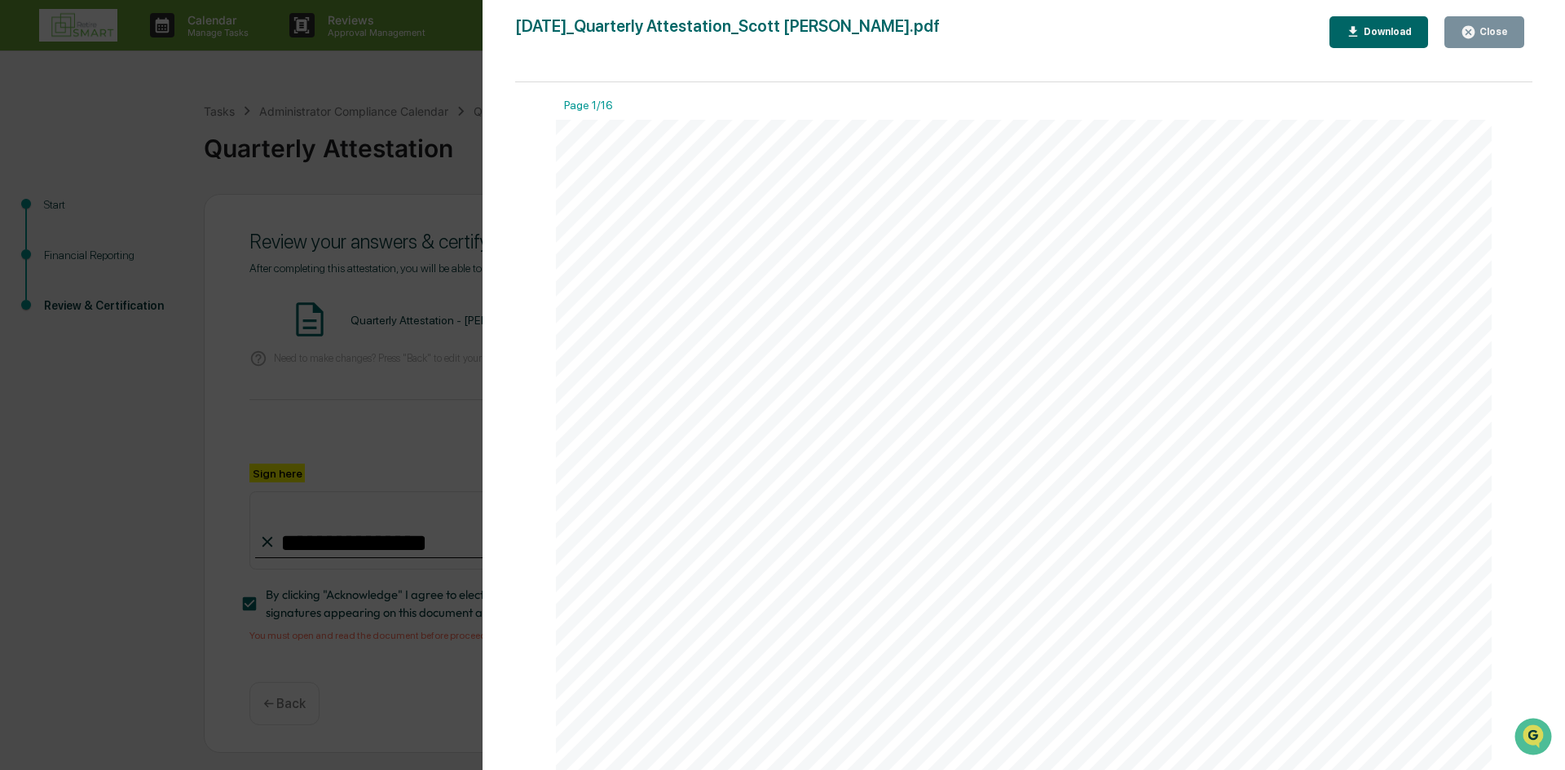
click at [1486, 29] on div "Close" at bounding box center [1492, 31] width 32 height 11
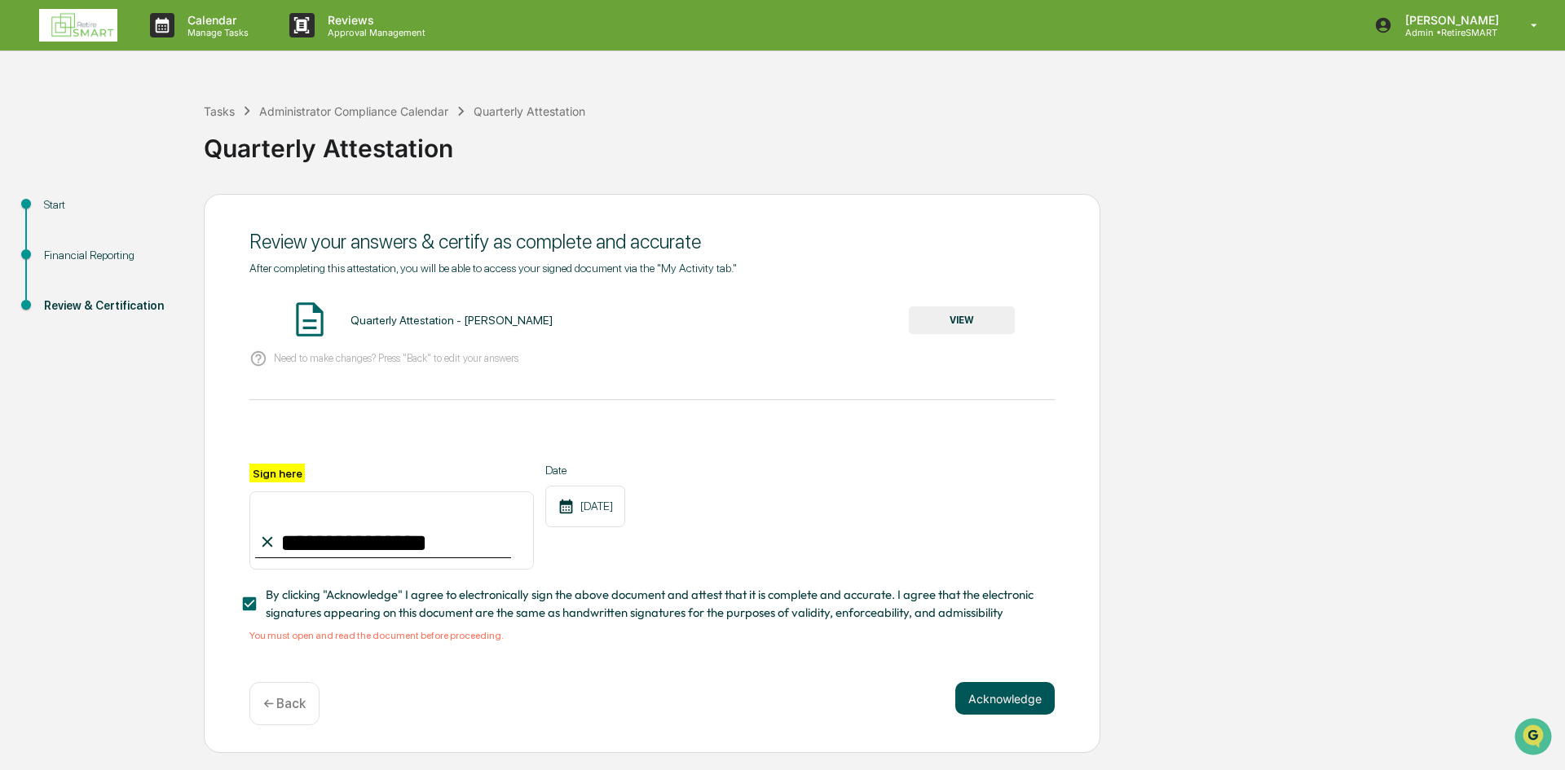
click at [1017, 697] on button "Acknowledge" at bounding box center [1004, 698] width 99 height 33
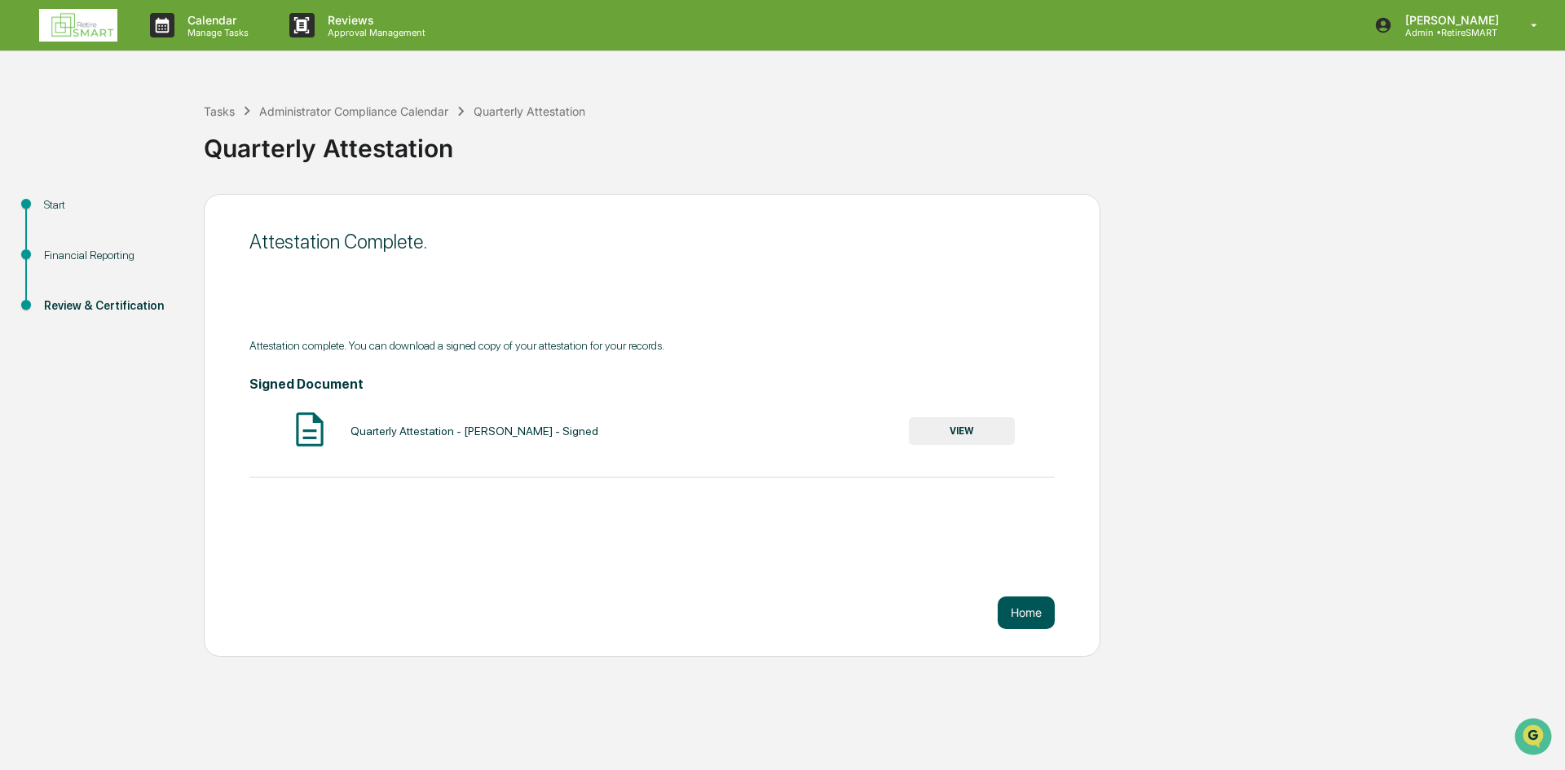
click at [1022, 620] on button "Home" at bounding box center [1026, 613] width 57 height 33
